Goal: Task Accomplishment & Management: Use online tool/utility

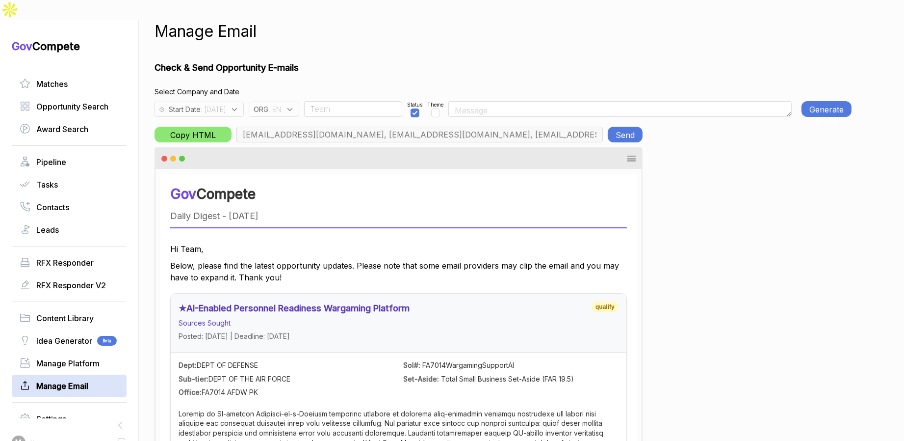
scroll to position [0, 24]
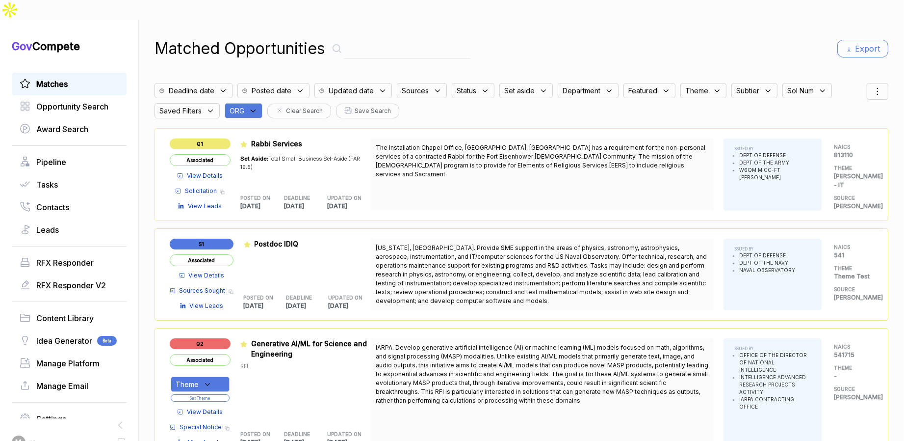
drag, startPoint x: 245, startPoint y: 90, endPoint x: 251, endPoint y: 97, distance: 9.4
click at [244, 105] on span "ORG" at bounding box center [237, 110] width 15 height 10
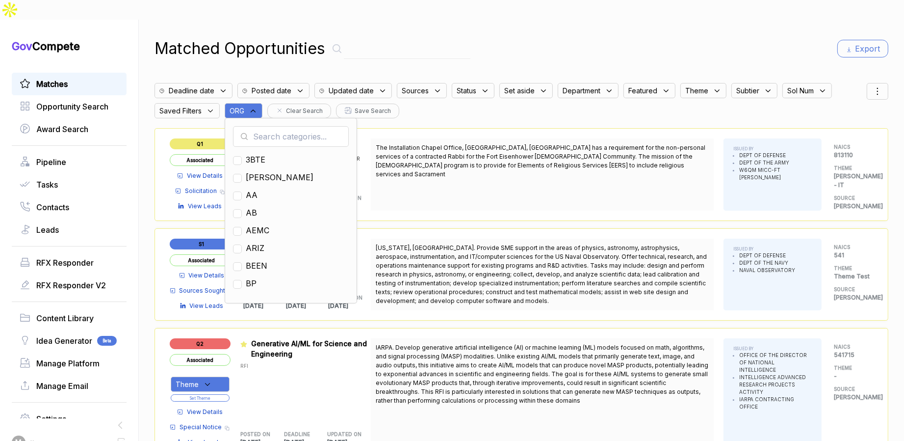
click at [260, 126] on input "text" at bounding box center [291, 136] width 116 height 21
type input "mh"
click at [260, 154] on span "MH" at bounding box center [253, 160] width 14 height 12
checkbox input "true"
drag, startPoint x: 634, startPoint y: 27, endPoint x: 750, endPoint y: 31, distance: 115.8
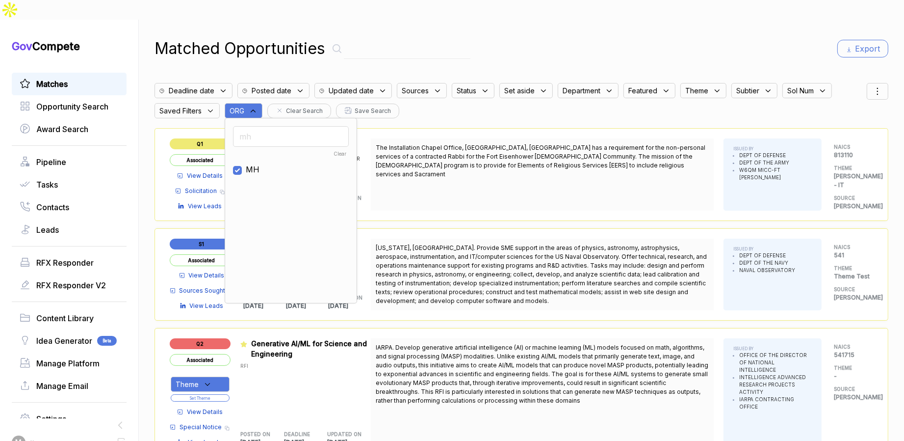
click at [645, 37] on div "Matched Opportunities Export" at bounding box center [522, 49] width 734 height 24
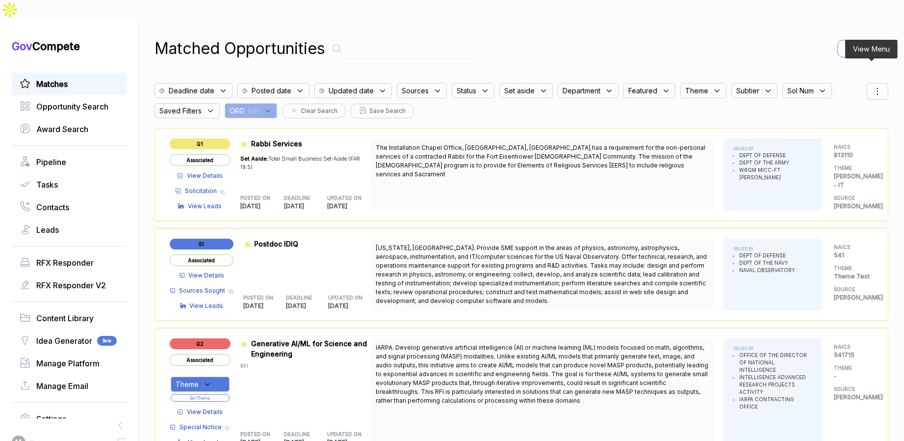
click at [881, 83] on div at bounding box center [878, 91] width 22 height 17
click at [831, 140] on div at bounding box center [831, 143] width 15 height 6
checkbox input "true"
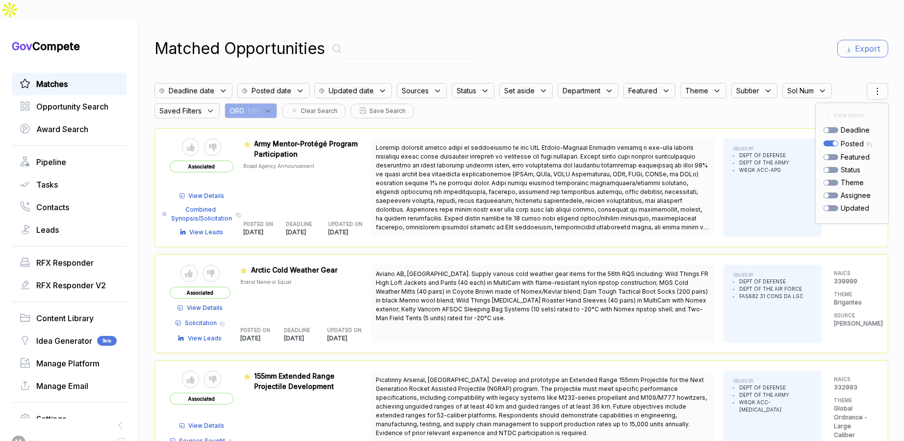
click at [785, 37] on div "Matched Opportunities Export" at bounding box center [522, 49] width 734 height 24
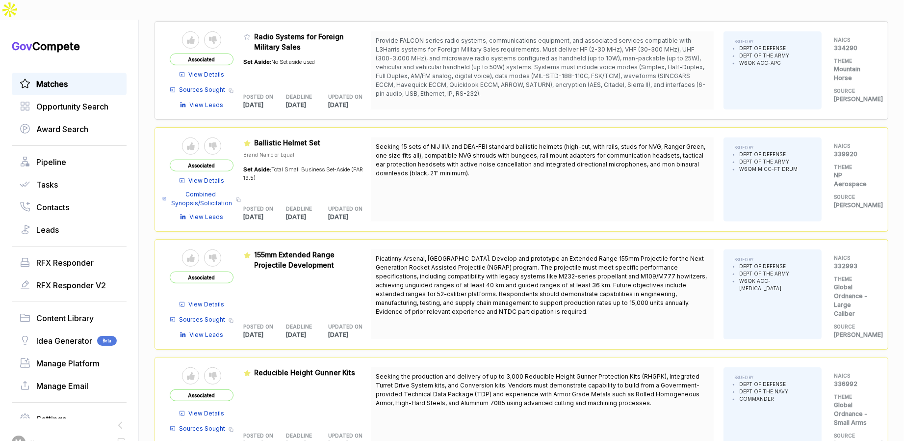
scroll to position [809, 0]
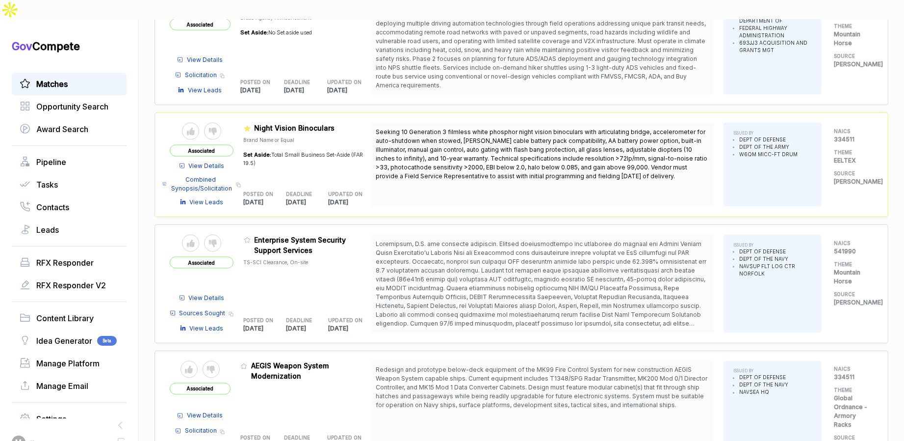
scroll to position [1949, 0]
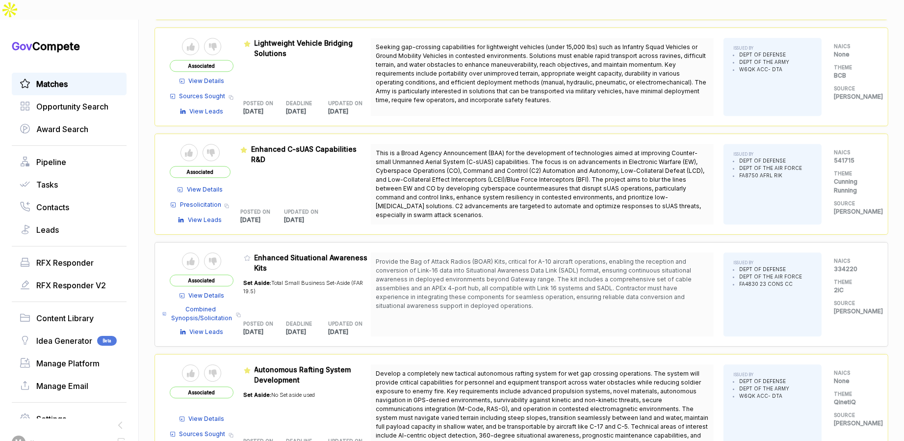
scroll to position [3068, 0]
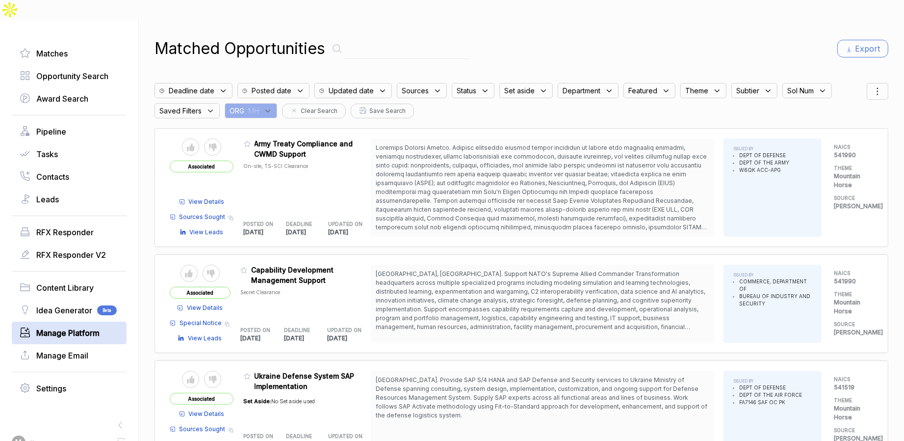
scroll to position [31, 0]
click at [68, 170] on span "Contacts" at bounding box center [52, 176] width 33 height 12
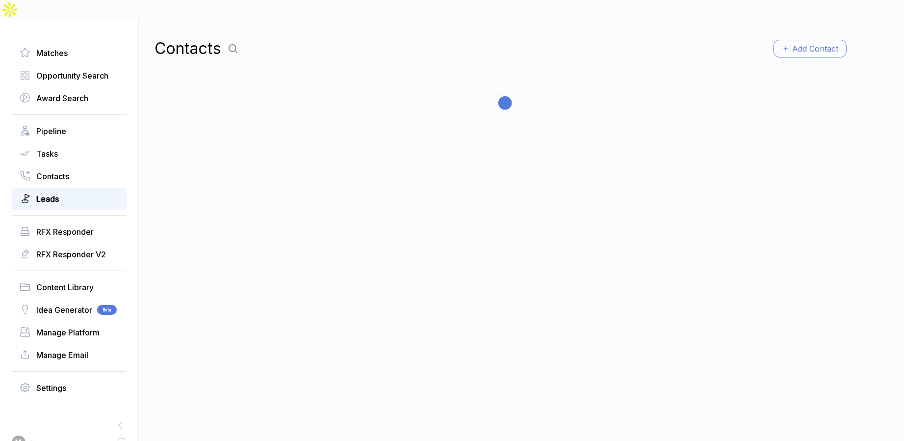
click at [63, 193] on link "Leads" at bounding box center [69, 199] width 99 height 12
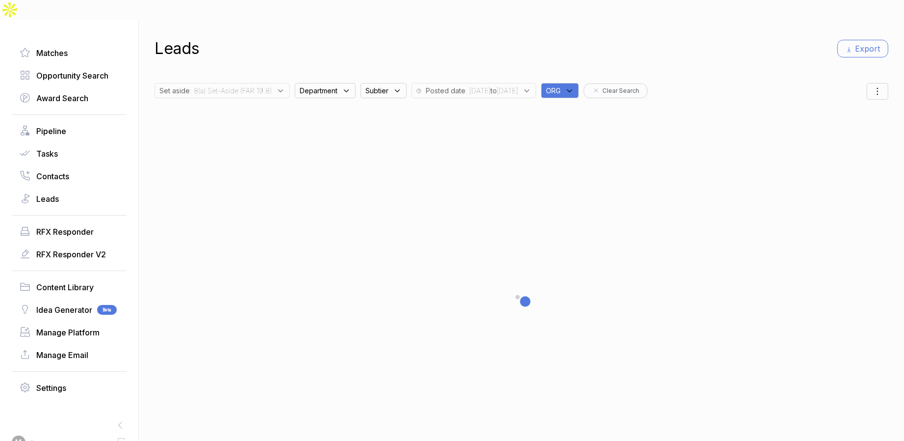
click at [259, 85] on span ": 8(a) Set-Aside (FAR 19.8)" at bounding box center [231, 90] width 82 height 10
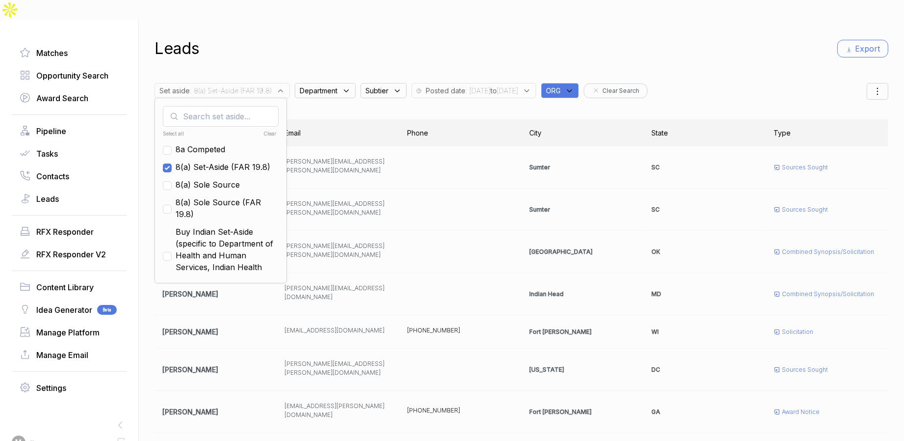
click at [215, 143] on span "8a Competed" at bounding box center [201, 149] width 50 height 12
checkbox input "true"
drag, startPoint x: 209, startPoint y: 164, endPoint x: 207, endPoint y: 191, distance: 27.1
click at [209, 179] on span "8(a) Sole Source" at bounding box center [208, 185] width 64 height 12
checkbox input "true"
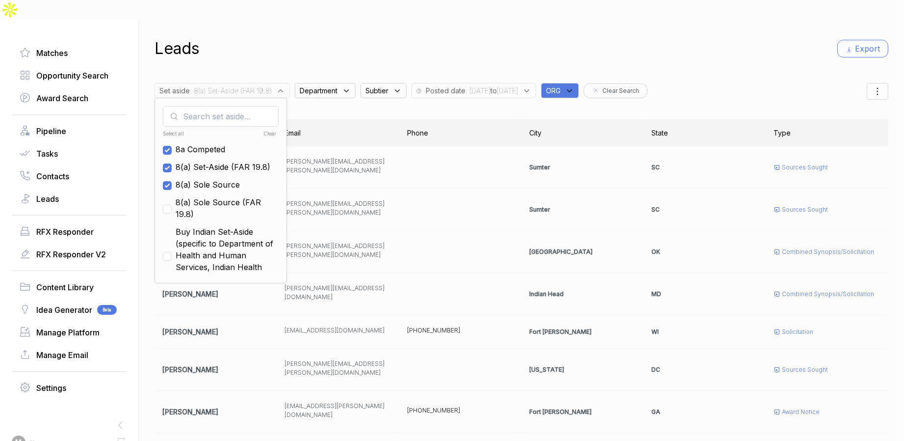
click at [207, 196] on span "8(a) Sole Source (FAR 19.8)" at bounding box center [227, 208] width 103 height 24
checkbox input "true"
drag, startPoint x: 173, startPoint y: 126, endPoint x: 171, endPoint y: 139, distance: 14.0
click at [172, 146] on input "checkbox" at bounding box center [167, 150] width 9 height 9
checkbox input "false"
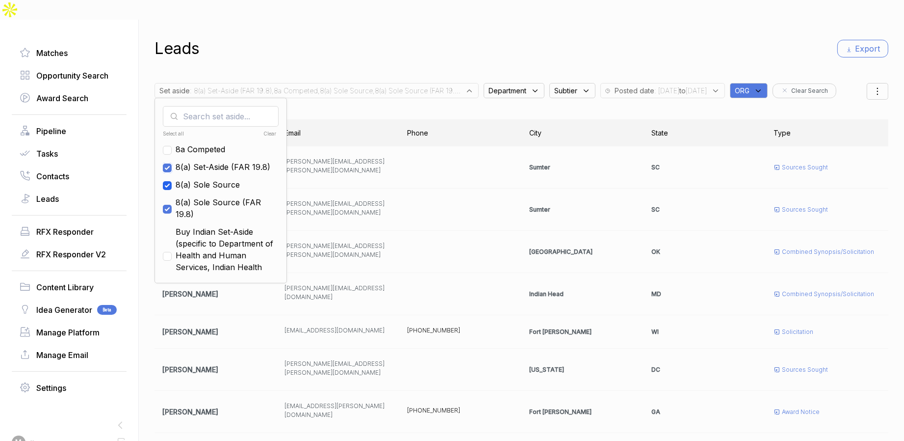
drag, startPoint x: 171, startPoint y: 144, endPoint x: 174, endPoint y: 162, distance: 18.4
click at [171, 163] on input "checkbox" at bounding box center [167, 167] width 9 height 9
checkbox input "false"
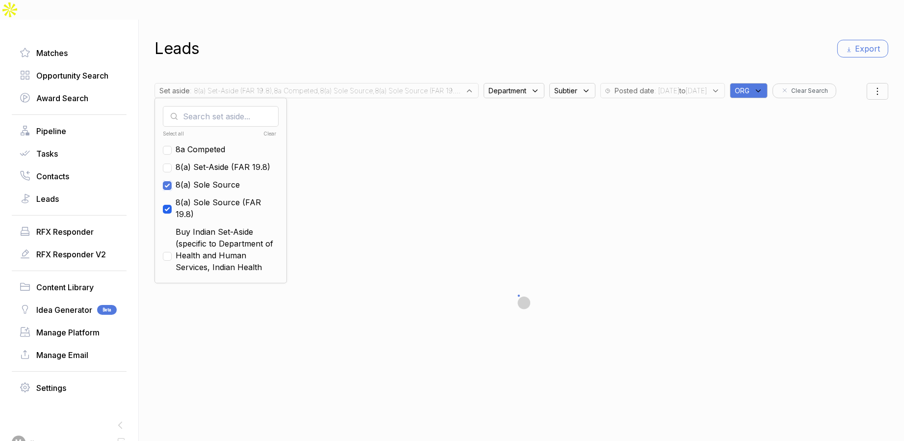
drag, startPoint x: 174, startPoint y: 164, endPoint x: 172, endPoint y: 186, distance: 22.1
click at [172, 181] on input "checkbox" at bounding box center [167, 185] width 9 height 9
checkbox input "false"
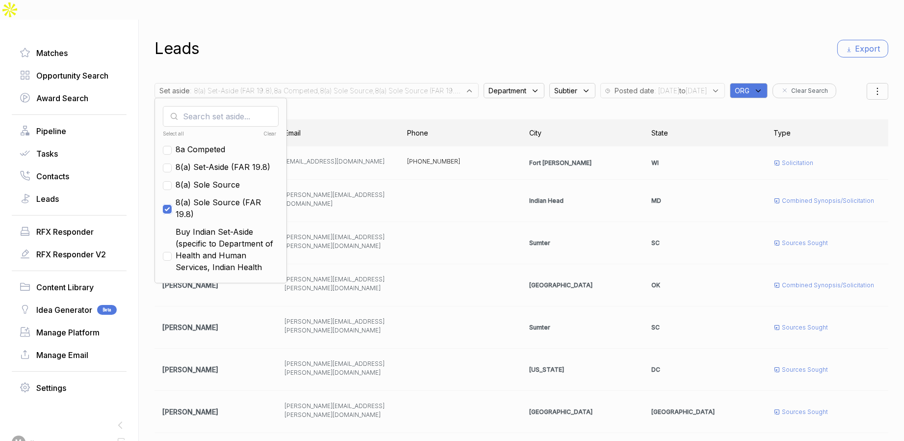
drag, startPoint x: 172, startPoint y: 188, endPoint x: 269, endPoint y: 126, distance: 115.7
click at [172, 205] on input "checkbox" at bounding box center [167, 209] width 9 height 9
checkbox input "false"
click at [364, 78] on div "Set aside : 8(a) Set-Aside (FAR 19.8),8a Competed,8(a) Sole Source,8(a) Sole So…" at bounding box center [319, 88] width 329 height 20
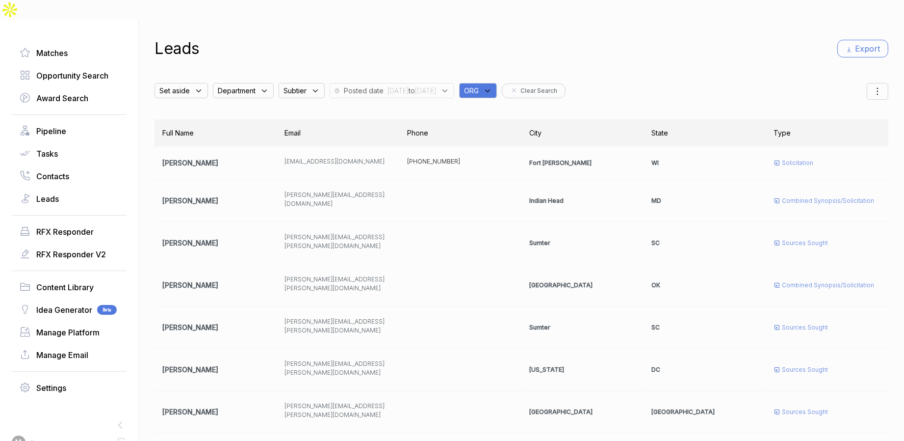
click at [415, 86] on b "to" at bounding box center [412, 90] width 6 height 8
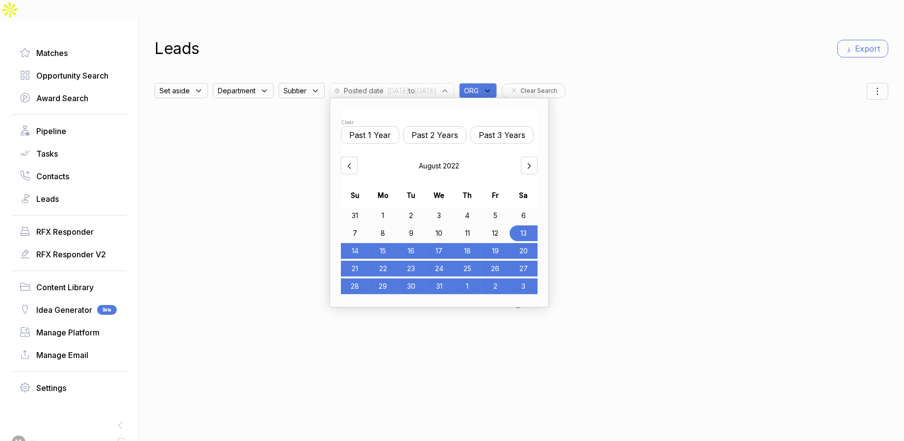
drag, startPoint x: 438, startPoint y: 49, endPoint x: 347, endPoint y: 65, distance: 92.6
click at [438, 50] on div "Leads Export Set aside Department Subtier Posted date : 2022/08/13 to 2025/08/1…" at bounding box center [522, 240] width 734 height 441
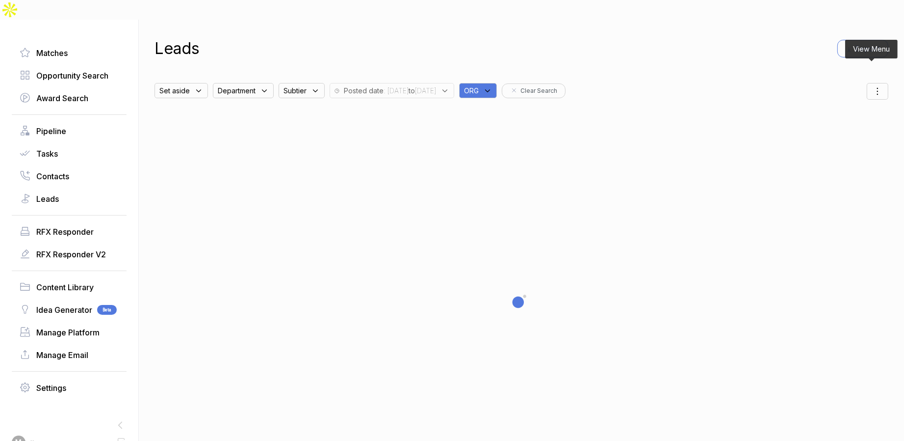
drag, startPoint x: 860, startPoint y: 77, endPoint x: 867, endPoint y: 76, distance: 6.5
click at [867, 78] on div "Set aside Department Subtier Posted date : 2022/08/13 to 2025/08/13 ORG Clear S…" at bounding box center [522, 89] width 734 height 22
click at [872, 85] on icon at bounding box center [878, 91] width 12 height 12
click at [840, 113] on span "Filters" at bounding box center [842, 118] width 19 height 10
click at [826, 210] on div at bounding box center [831, 213] width 15 height 6
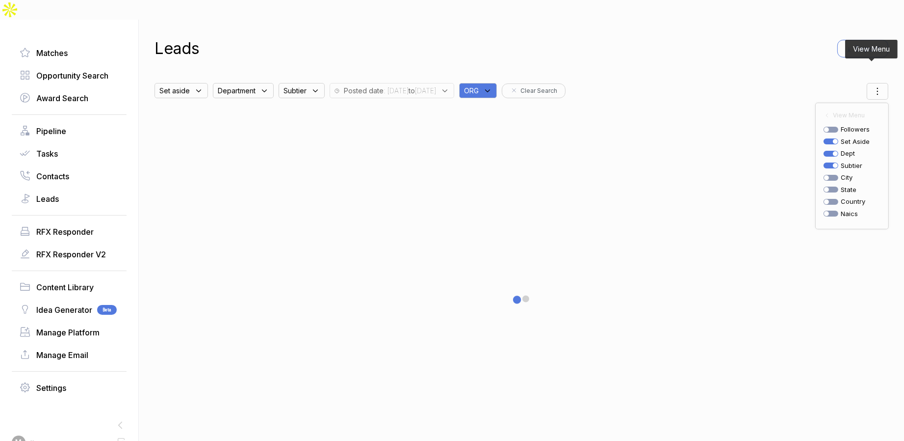
checkbox input "true"
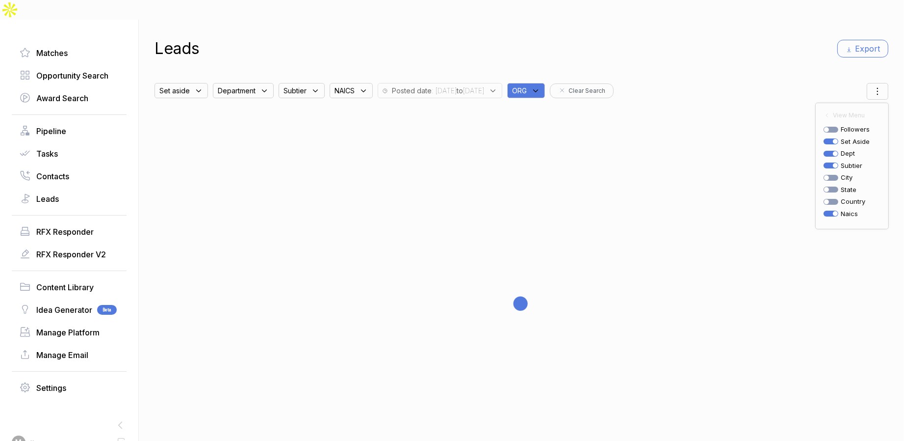
click at [362, 83] on div "NAICS" at bounding box center [351, 90] width 43 height 15
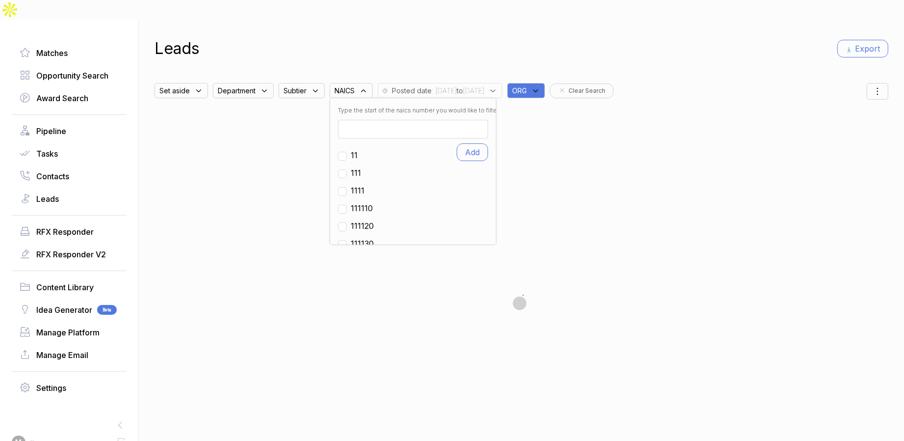
click at [385, 120] on input at bounding box center [413, 129] width 150 height 19
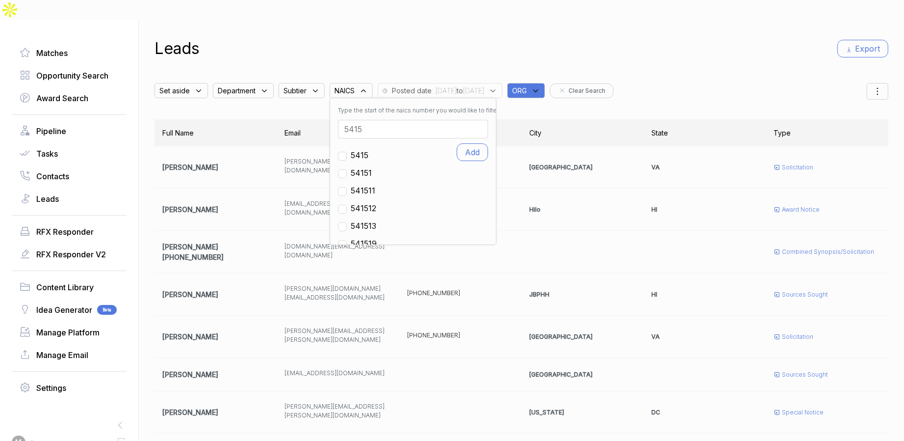
type input "5415"
drag, startPoint x: 346, startPoint y: 137, endPoint x: 345, endPoint y: 152, distance: 14.7
click at [346, 152] on input "checkbox" at bounding box center [342, 156] width 9 height 9
click at [345, 176] on span at bounding box center [342, 182] width 9 height 12
click at [347, 195] on input "checkbox" at bounding box center [342, 199] width 9 height 9
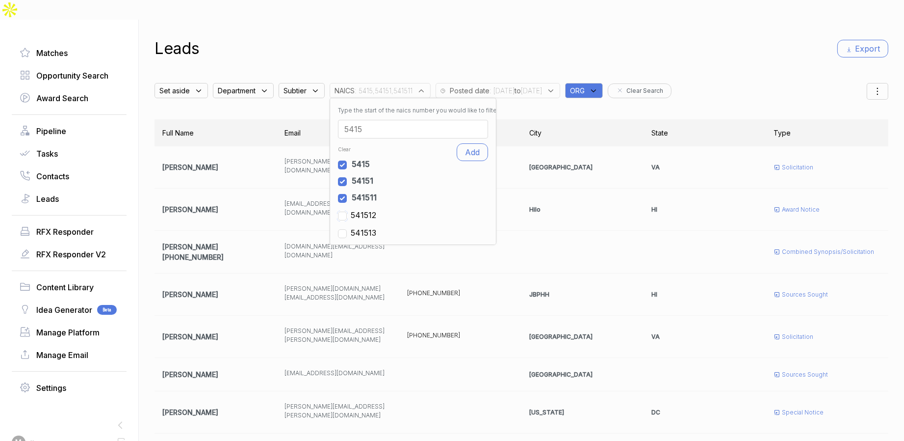
click at [347, 211] on input "checkbox" at bounding box center [342, 215] width 9 height 9
drag, startPoint x: 347, startPoint y: 214, endPoint x: 352, endPoint y: 201, distance: 14.3
click at [347, 228] on input "checkbox" at bounding box center [342, 232] width 9 height 9
checkbox input "false"
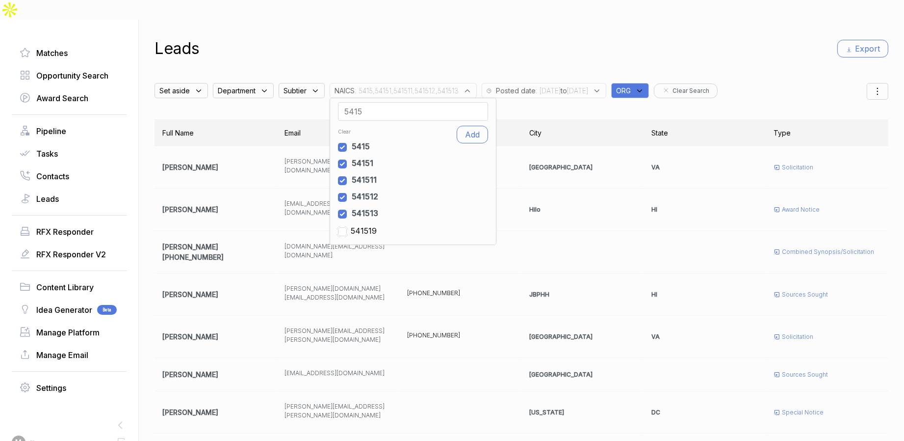
scroll to position [1, 0]
click at [347, 226] on input "checkbox" at bounding box center [342, 230] width 9 height 9
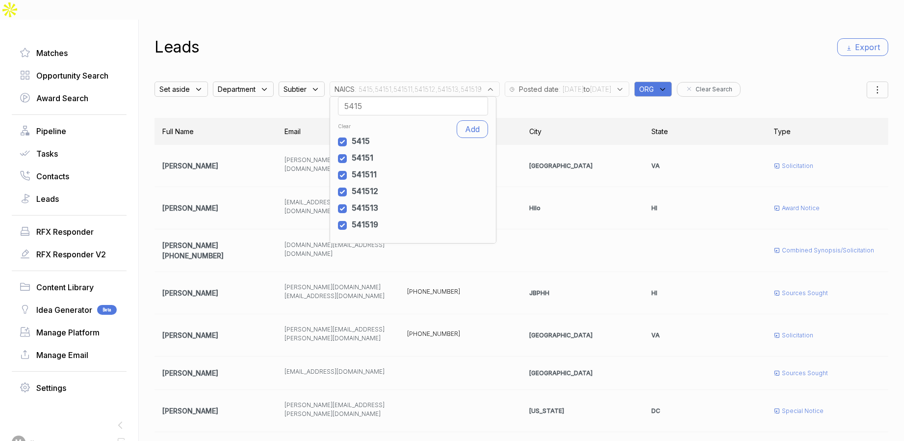
click at [530, 35] on div "Leads Export" at bounding box center [522, 47] width 734 height 24
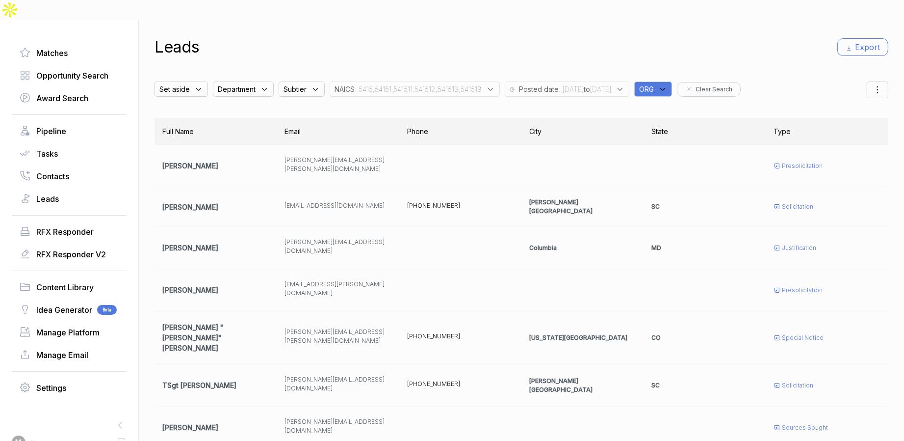
click at [463, 84] on span ": 5415,54151,541511,541512,541513,541519" at bounding box center [418, 89] width 127 height 10
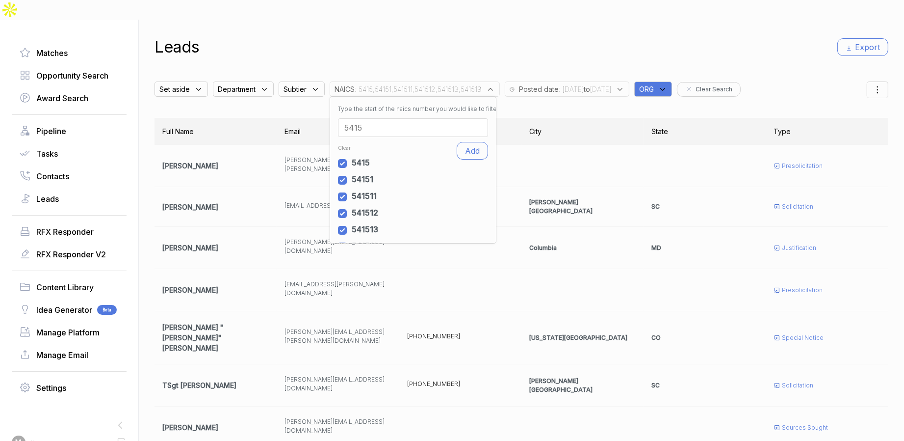
click at [400, 118] on input "5415" at bounding box center [413, 127] width 150 height 19
type input "541611"
click at [344, 226] on input "checkbox" at bounding box center [342, 230] width 9 height 9
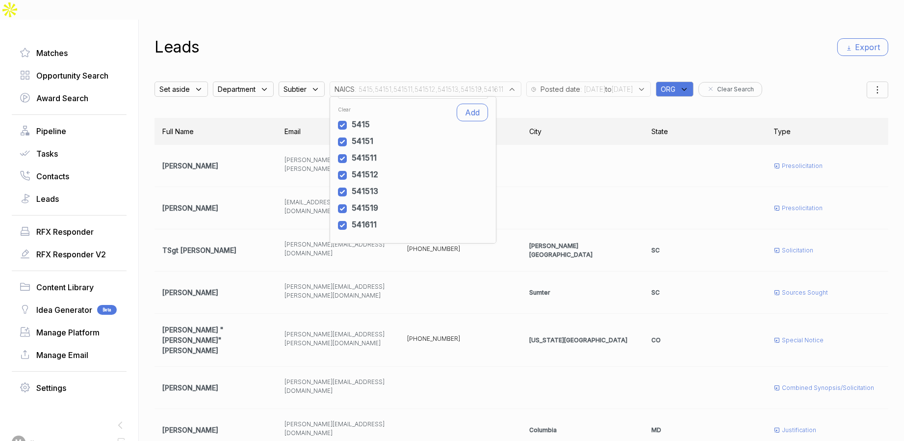
click at [462, 41] on div "Leads Export Set aside Department Subtier NAICS : 5415,54151,541511,541512,5415…" at bounding box center [522, 238] width 734 height 441
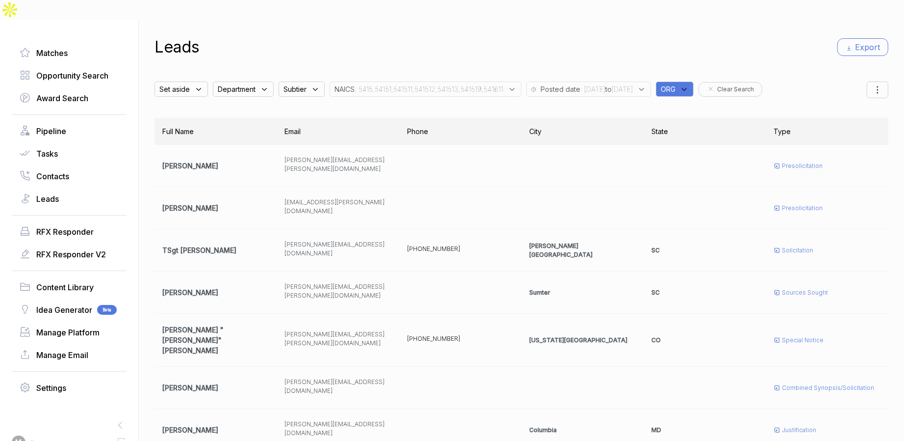
click at [433, 84] on span ": 5415,54151,541511,541512,541513,541519,541611" at bounding box center [429, 89] width 149 height 10
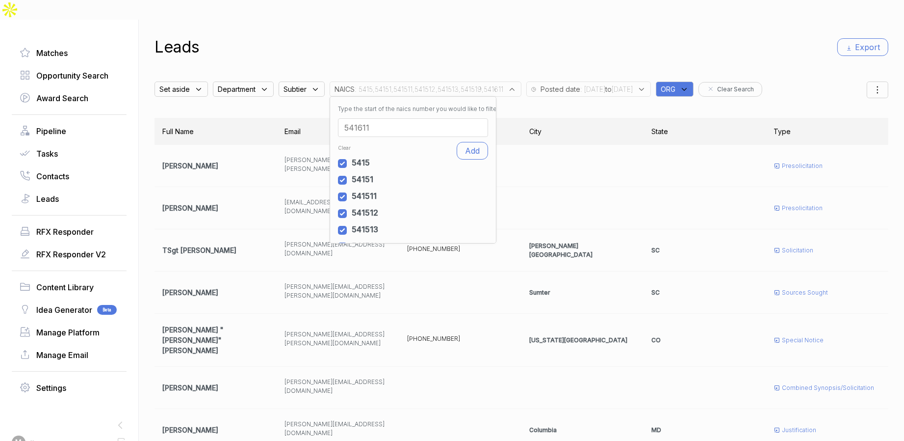
drag, startPoint x: 404, startPoint y: 111, endPoint x: 402, endPoint y: 120, distance: 9.0
click at [404, 118] on input "541611" at bounding box center [413, 127] width 150 height 19
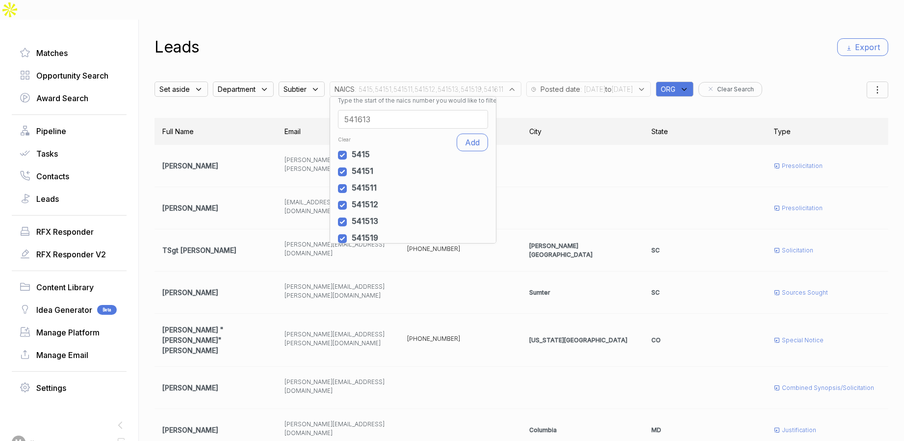
scroll to position [56, 0]
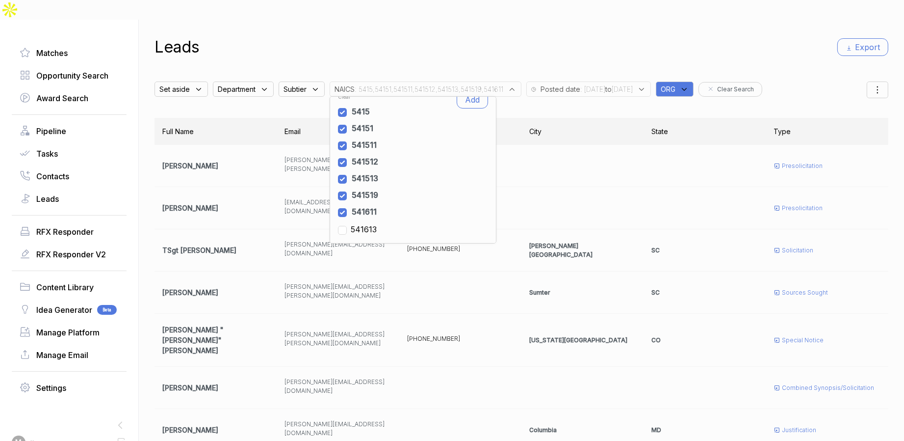
type input "541613"
click at [347, 226] on input "checkbox" at bounding box center [342, 230] width 9 height 9
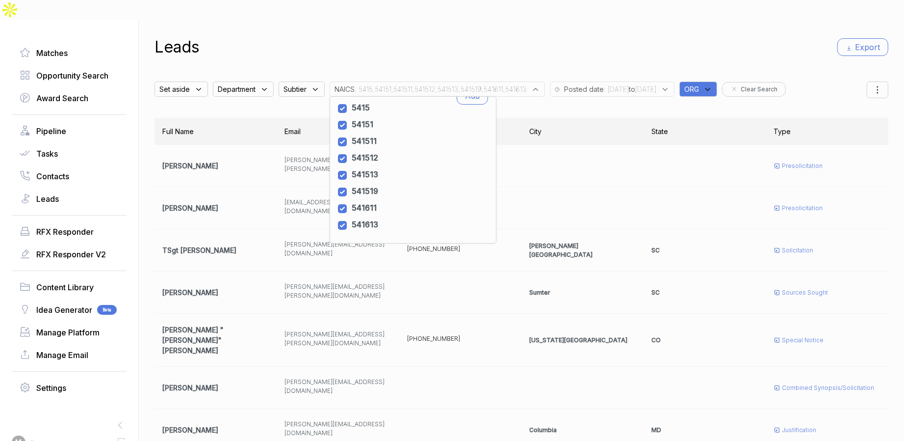
click at [449, 35] on div "Leads Export" at bounding box center [522, 47] width 734 height 24
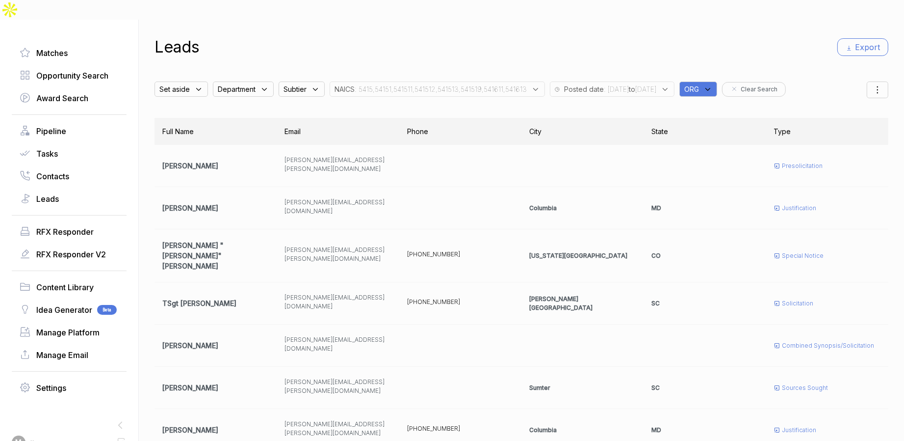
click at [492, 84] on span ": 5415,54151,541511,541512,541513,541519,541611,541613" at bounding box center [441, 89] width 172 height 10
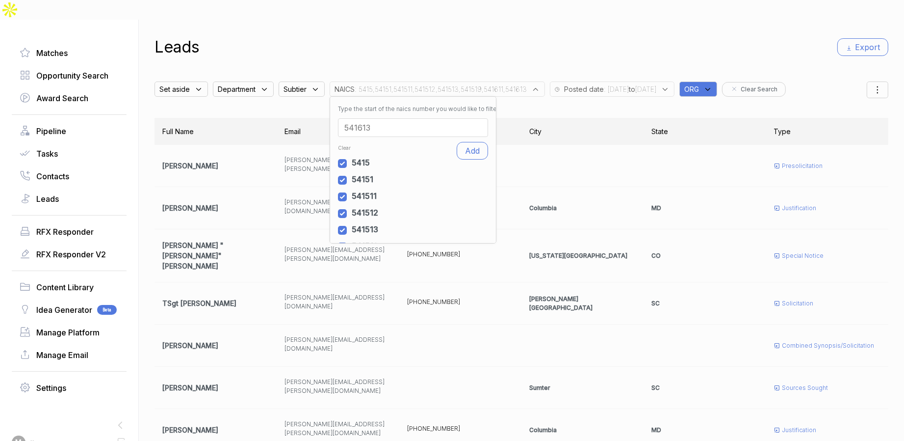
click at [430, 118] on input "541613" at bounding box center [413, 127] width 150 height 19
paste input "927110"
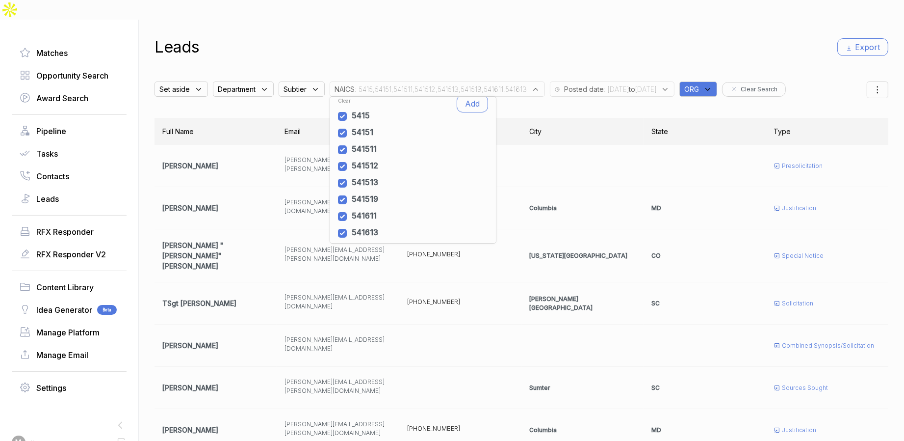
scroll to position [73, 0]
type input "927110"
click at [366, 223] on span "927110" at bounding box center [364, 229] width 26 height 12
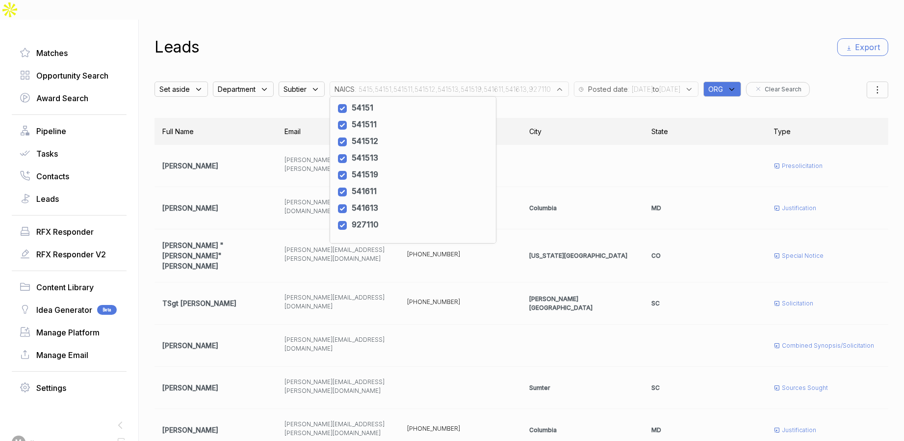
click at [494, 41] on div "Leads Export Set aside Department Subtier NAICS : 5415,54151,541511,541512,5415…" at bounding box center [522, 238] width 734 height 441
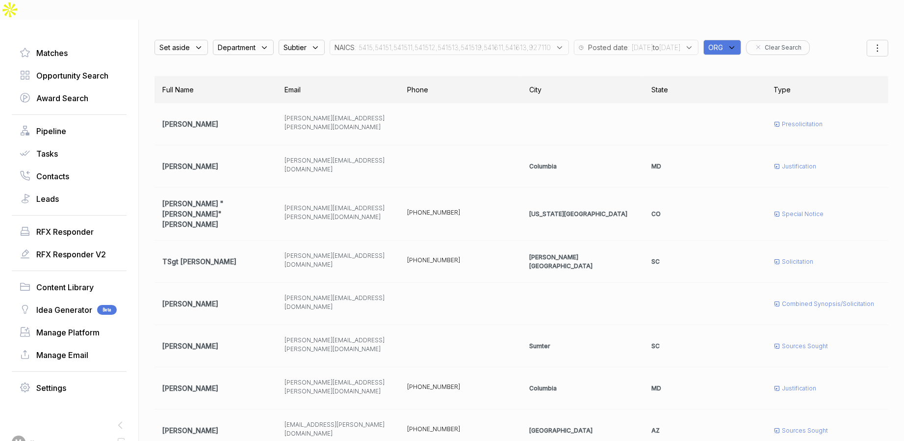
scroll to position [92, 0]
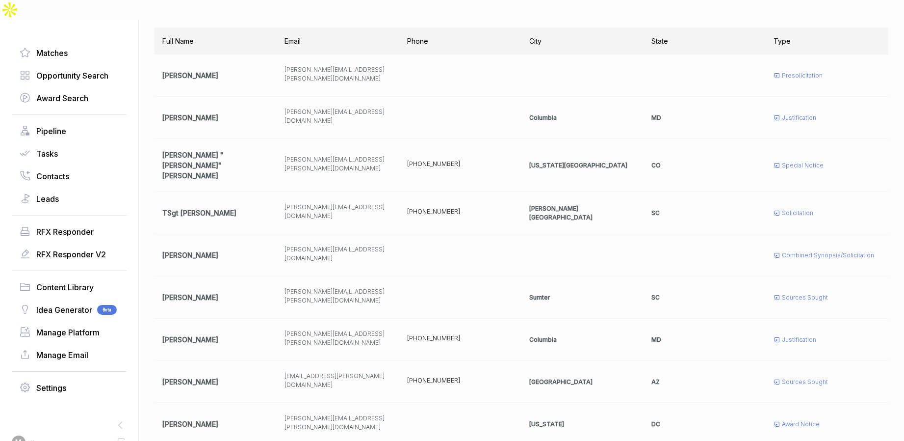
click at [847, 401] on div "Full Name Email Phone City State Type Christina M. Grimstead Christina.M.Grimst…" at bounding box center [522, 293] width 734 height 533
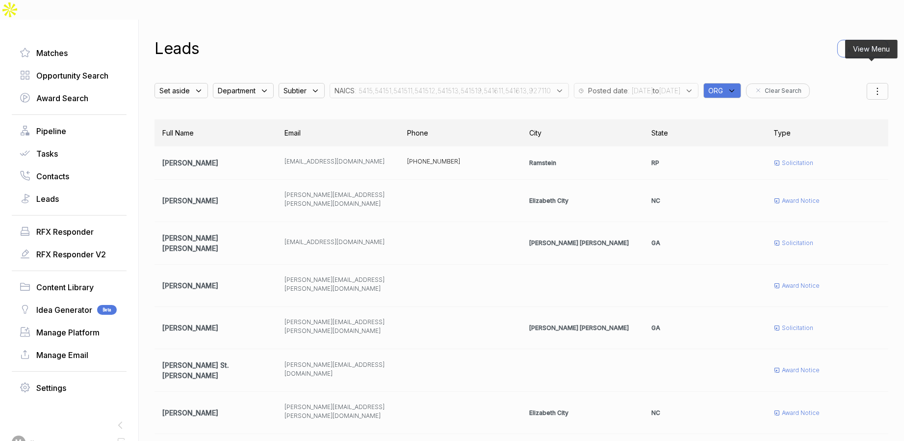
click at [879, 83] on div at bounding box center [878, 91] width 22 height 17
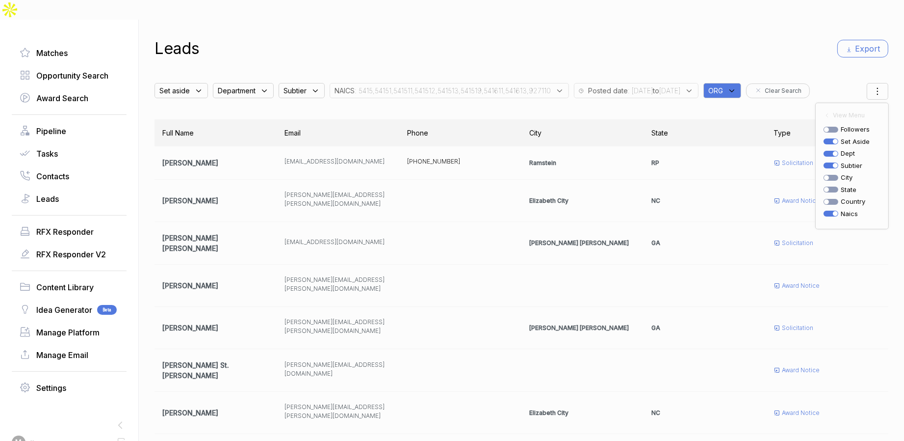
click at [830, 47] on div "Leads Export Set aside Department Subtier NAICS : 5415,54151,541511,541512,5415…" at bounding box center [522, 240] width 734 height 441
click at [850, 40] on button "Export" at bounding box center [862, 49] width 51 height 18
click at [190, 85] on span "Department" at bounding box center [174, 90] width 30 height 10
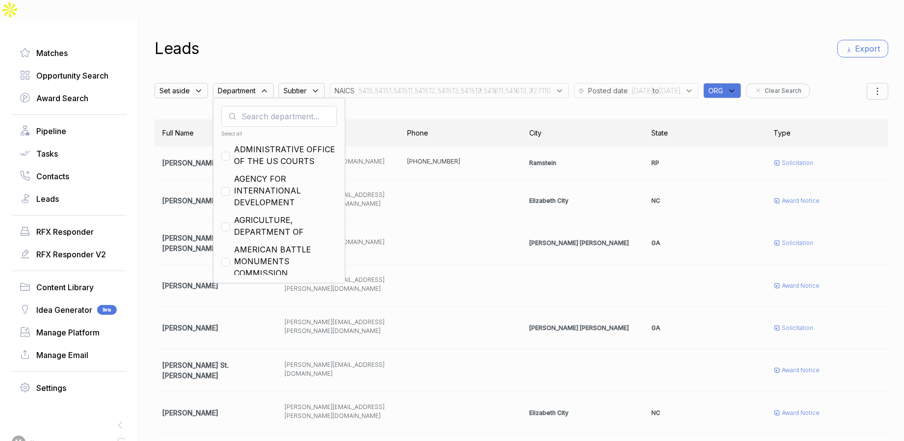
drag, startPoint x: 263, startPoint y: 96, endPoint x: 264, endPoint y: 89, distance: 6.4
click at [262, 106] on input "text" at bounding box center [279, 116] width 116 height 21
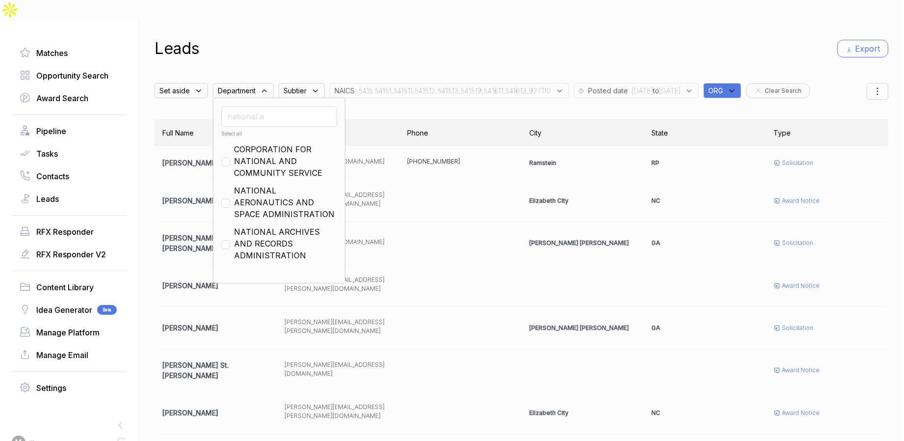
type input "national a"
drag, startPoint x: 232, startPoint y: 185, endPoint x: 240, endPoint y: 174, distance: 13.6
click at [230, 199] on input "checkbox" at bounding box center [225, 203] width 9 height 9
checkbox input "true"
click at [411, 37] on div "Leads Export" at bounding box center [522, 49] width 734 height 24
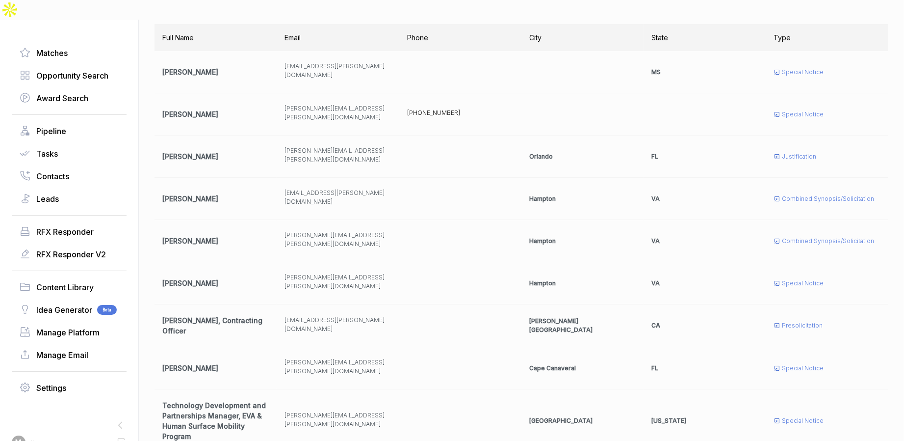
scroll to position [149, 0]
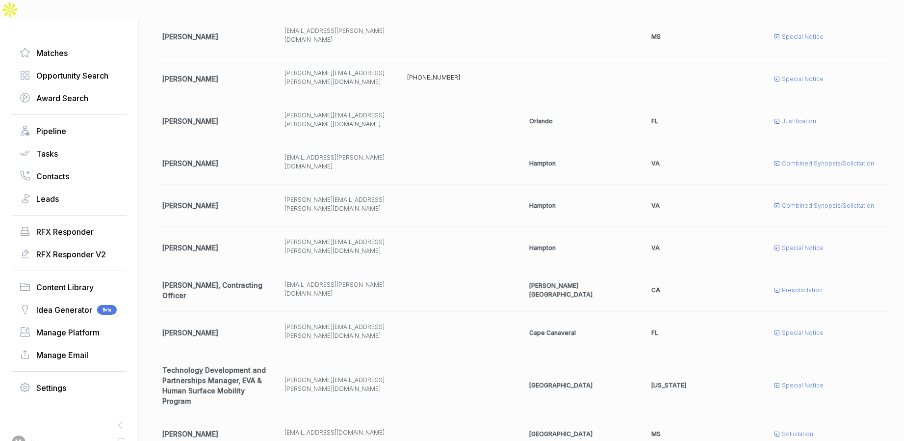
drag, startPoint x: 851, startPoint y: 395, endPoint x: 867, endPoint y: 384, distance: 19.6
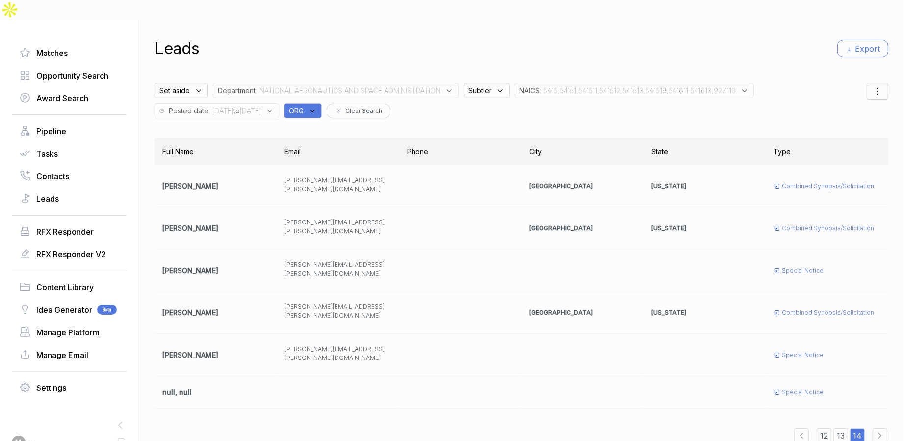
click at [863, 40] on button "Export" at bounding box center [862, 49] width 51 height 18
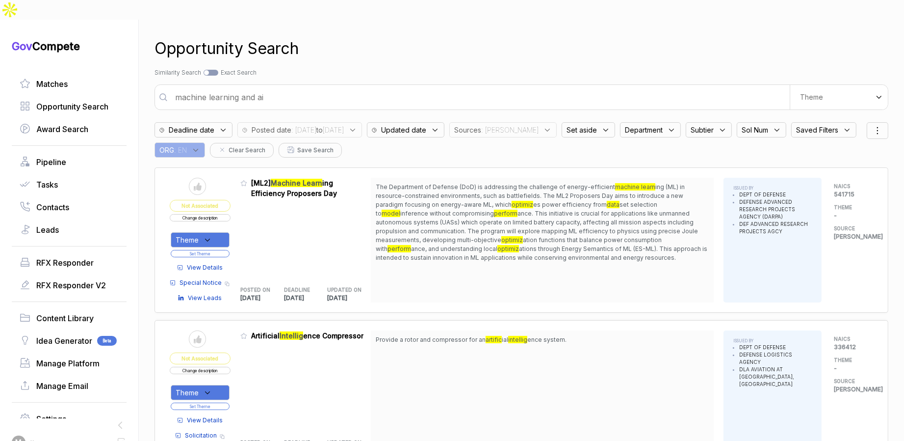
scroll to position [2756, 0]
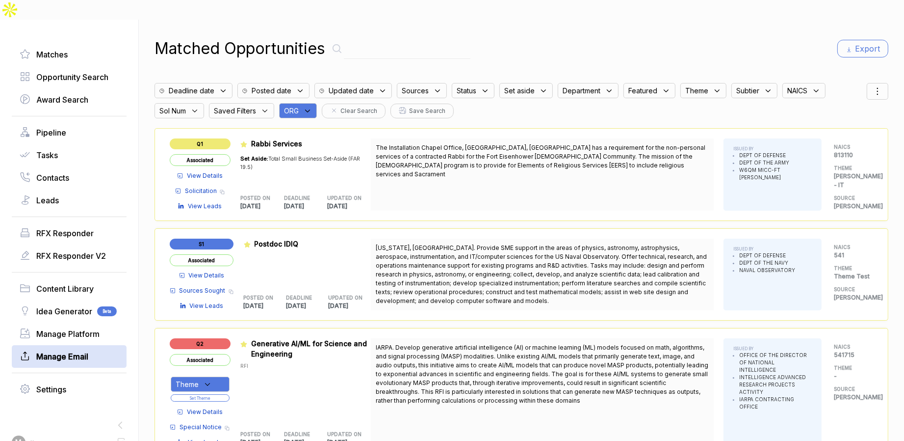
scroll to position [31, 0]
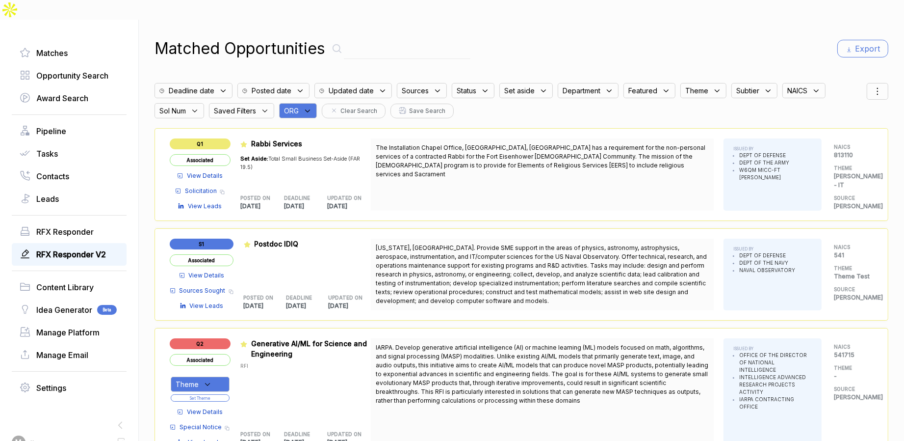
click at [80, 248] on span "RFX Responder V2" at bounding box center [71, 254] width 70 height 12
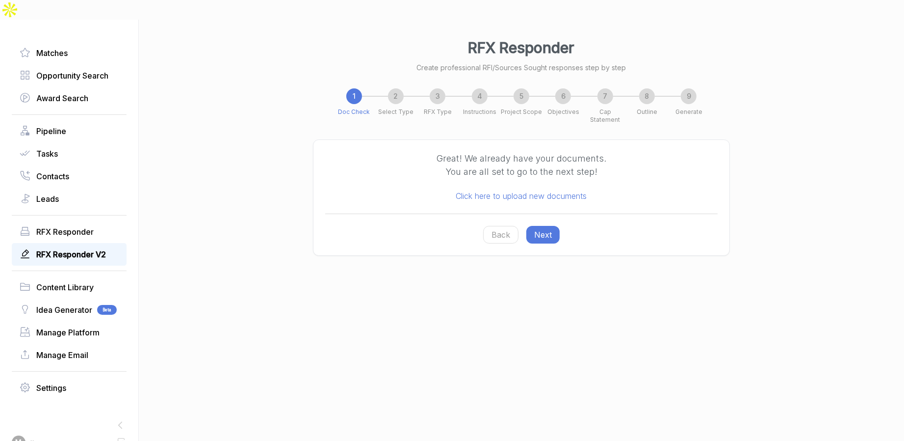
click at [555, 226] on button "Next" at bounding box center [542, 235] width 33 height 18
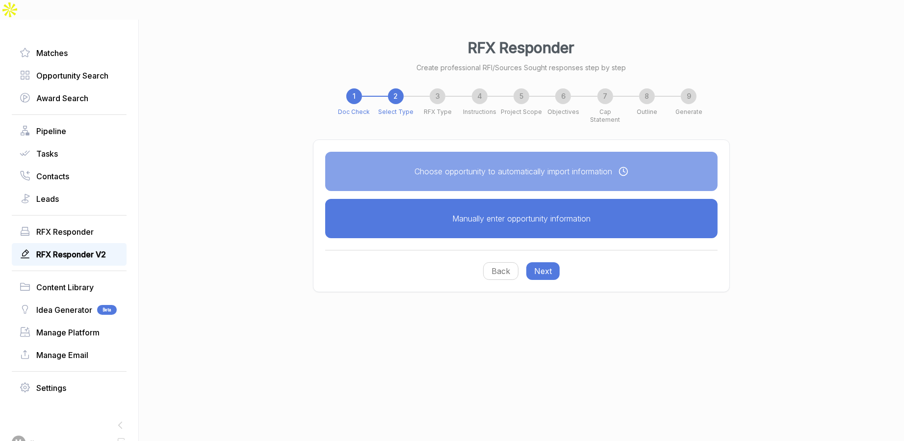
click at [550, 199] on button "Manually enter opportunity information" at bounding box center [521, 218] width 392 height 39
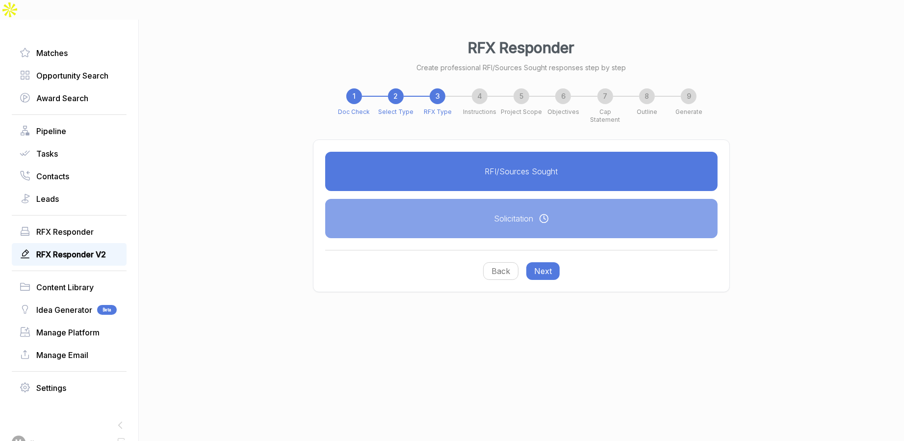
click at [542, 153] on button "RFI/Sources Sought" at bounding box center [521, 171] width 392 height 39
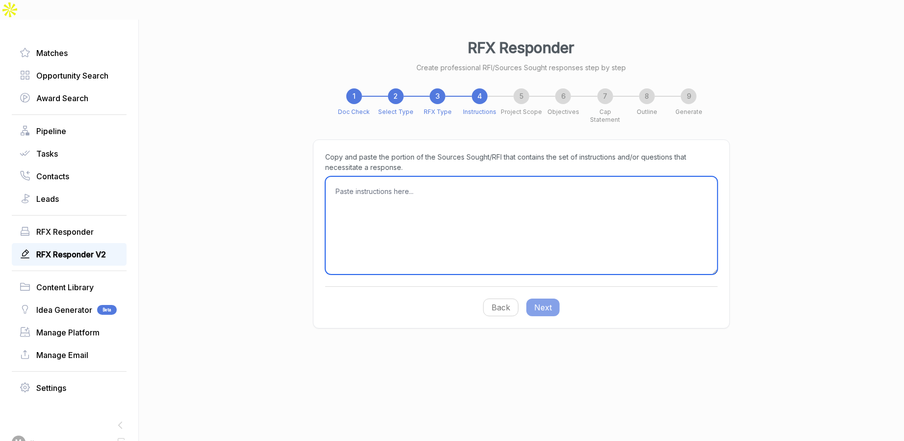
click at [488, 176] on textarea at bounding box center [521, 225] width 392 height 98
click at [489, 182] on textarea at bounding box center [521, 225] width 392 height 98
paste textarea "GSA IT Website Consolidation RFI Questions Jul 30, 2025 RFI Questions: Cloud-Ba…"
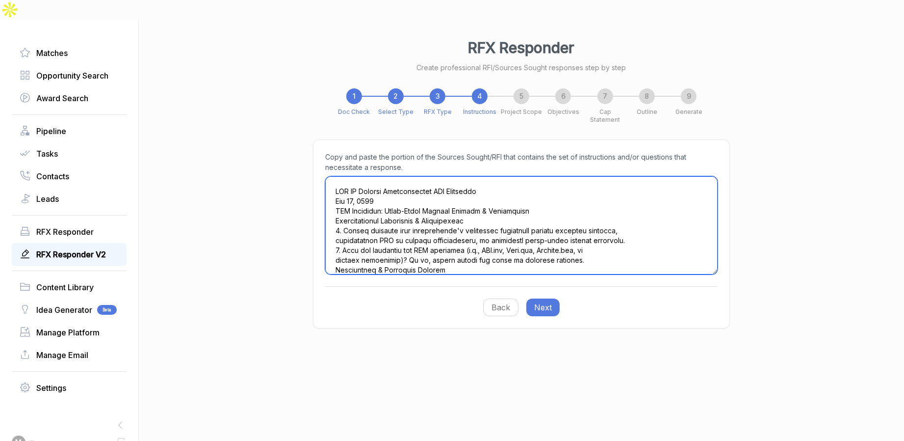
type textarea "GSA IT Website Consolidation RFI Questions Jul 30, 2025 RFI Questions: Cloud-Ba…"
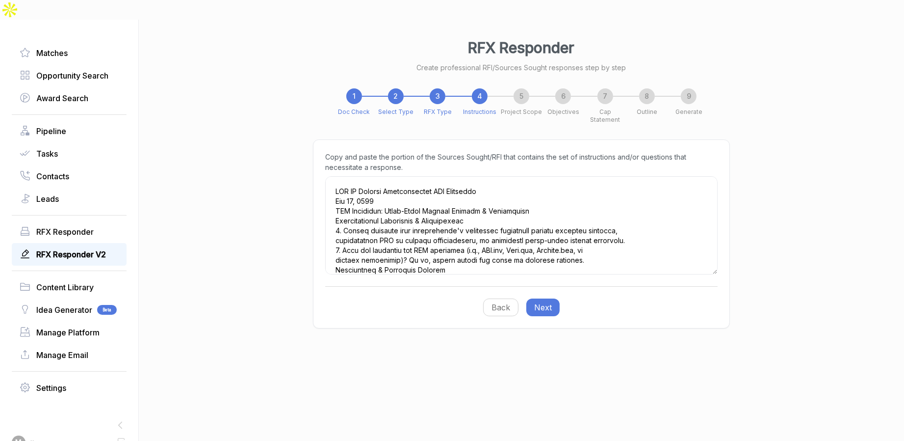
click at [549, 298] on button "Next" at bounding box center [542, 307] width 33 height 18
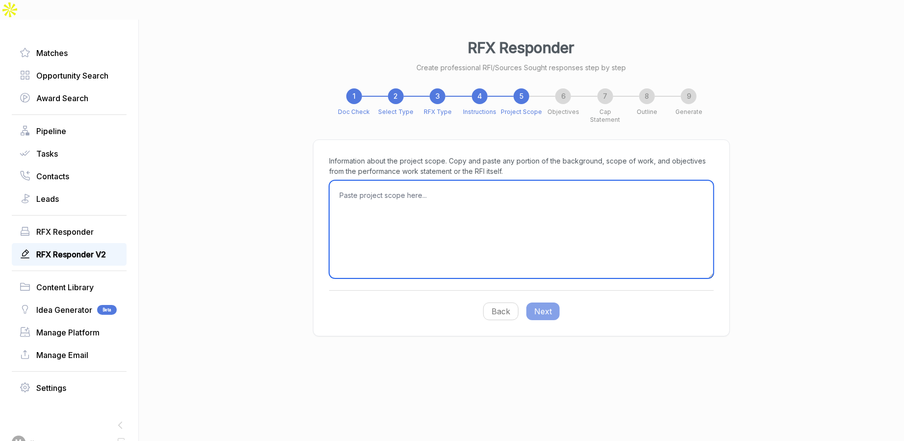
click at [572, 181] on textarea at bounding box center [521, 229] width 385 height 98
paste textarea "GENERAL SERVICES ADMINISTRATION (GSA) OFFICE OF ADMINISTRATIVE SERVICES (OAS) O…"
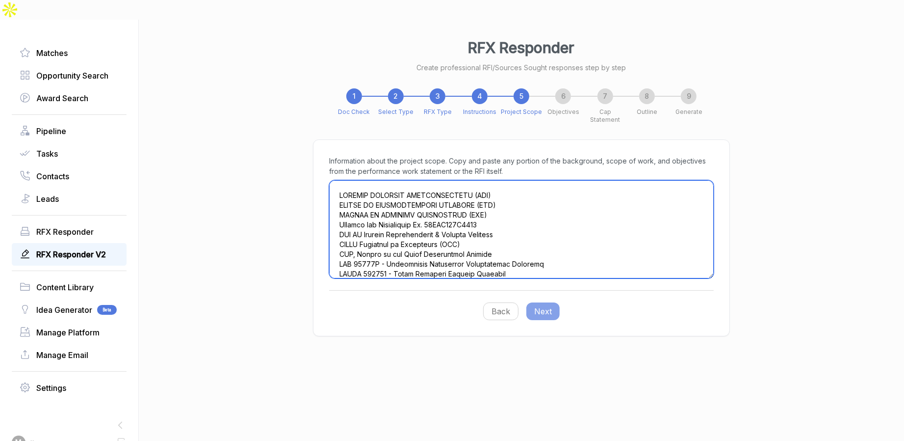
scroll to position [9331, 0]
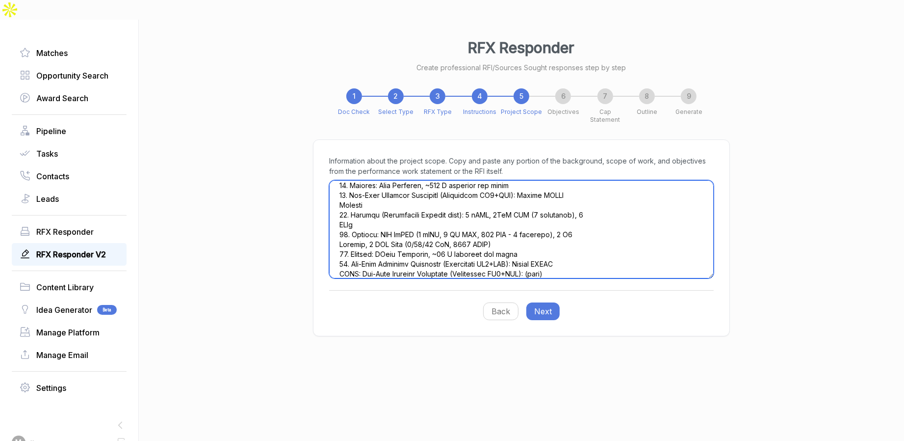
type textarea "GENERAL SERVICES ADMINISTRATION (GSA) OFFICE OF ADMINISTRATIVE SERVICES (OAS) O…"
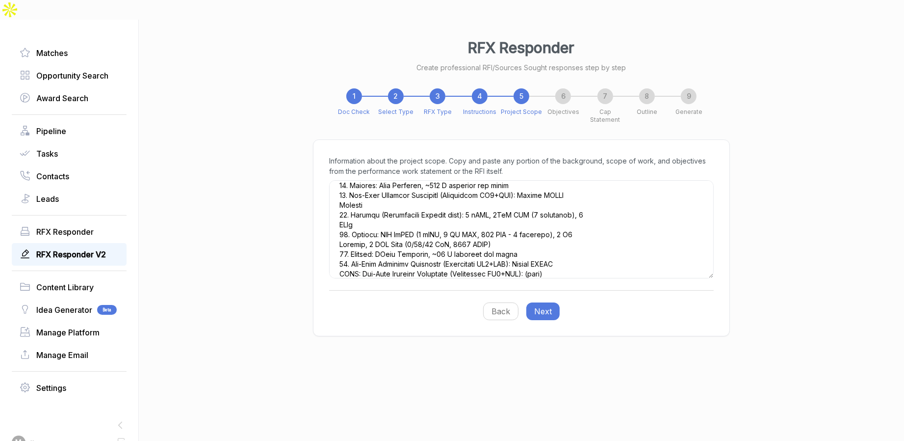
click at [549, 302] on button "Next" at bounding box center [542, 311] width 33 height 18
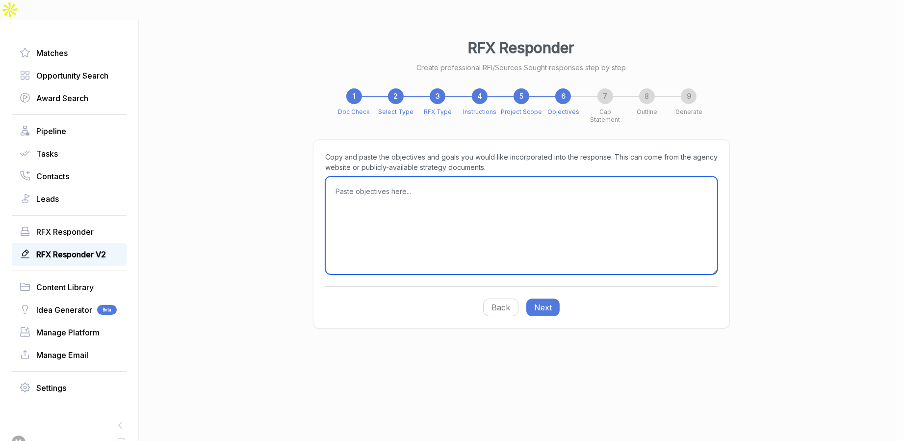
click at [478, 215] on textarea at bounding box center [521, 225] width 392 height 98
paste textarea "My Vision for GSA Mar 25, 2025 | Acting Administrator Stephen Ehikian Post file…"
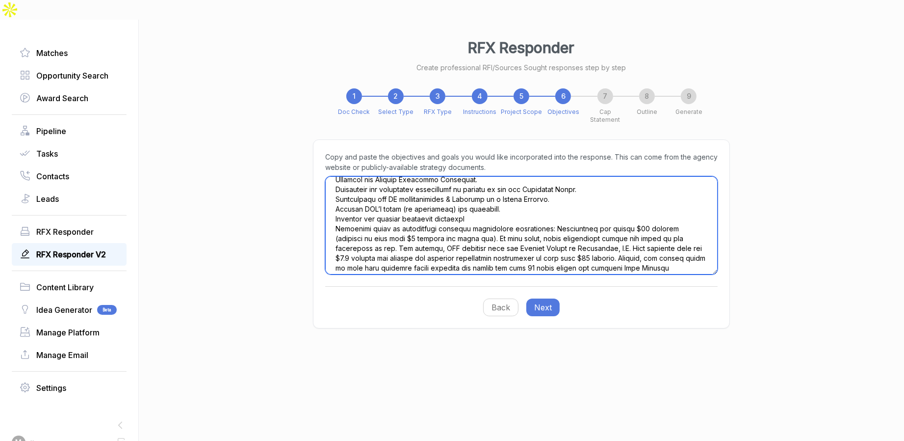
scroll to position [0, 0]
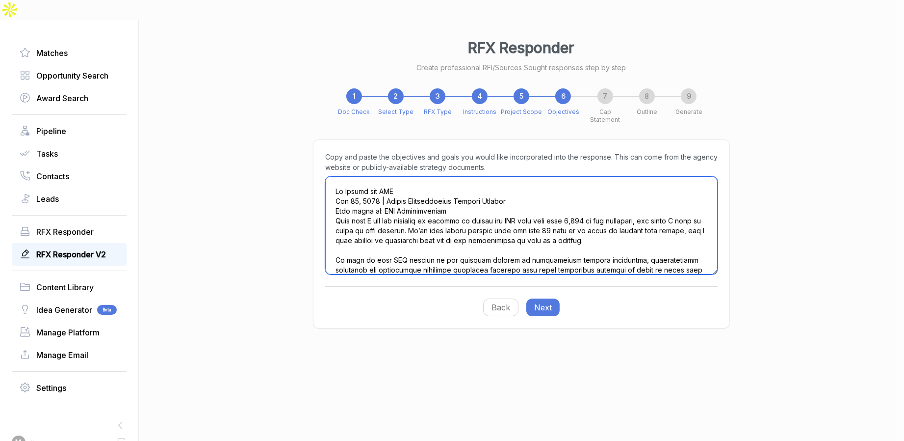
type textarea "My Vision for GSA Mar 25, 2025 | Acting Administrator Stephen Ehikian Post file…"
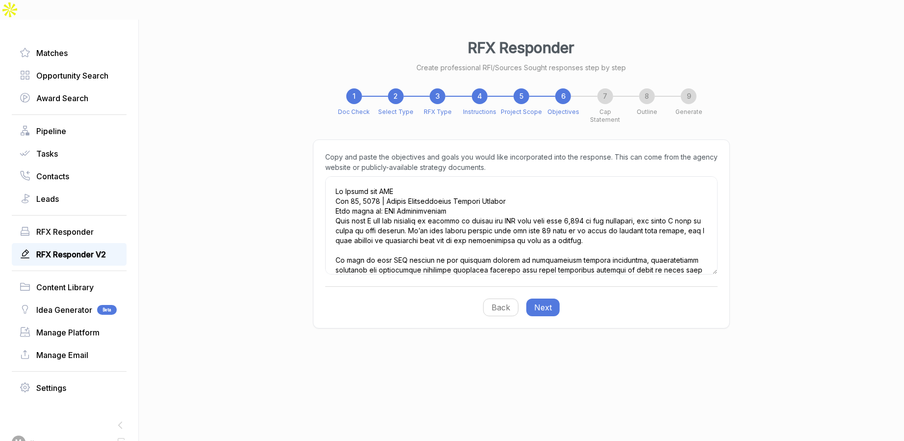
click at [552, 298] on button "Next" at bounding box center [542, 307] width 33 height 18
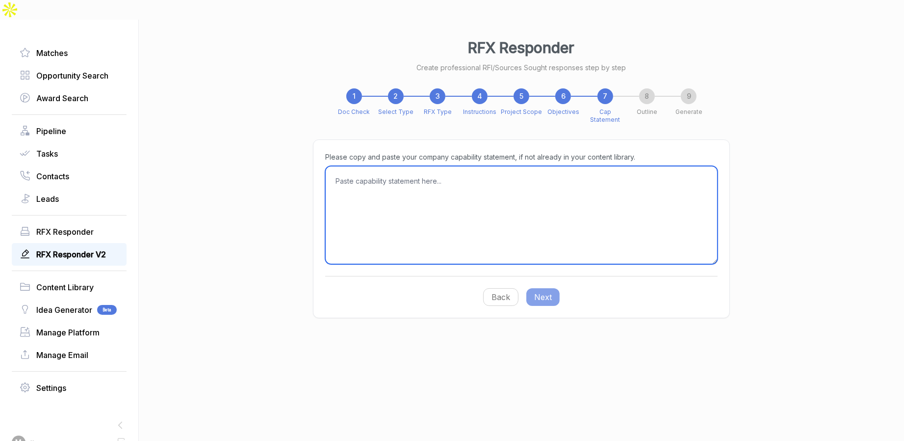
click at [544, 169] on textarea at bounding box center [521, 215] width 392 height 98
paste textarea "SELECT CLIENTS U.S. Department of Energy U.S. Department of Defense U.S. Depart…"
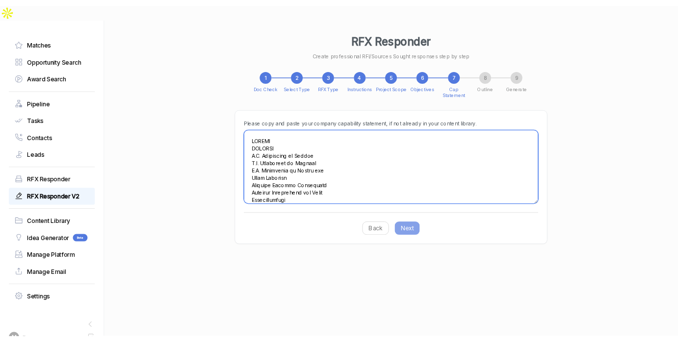
scroll to position [1128, 0]
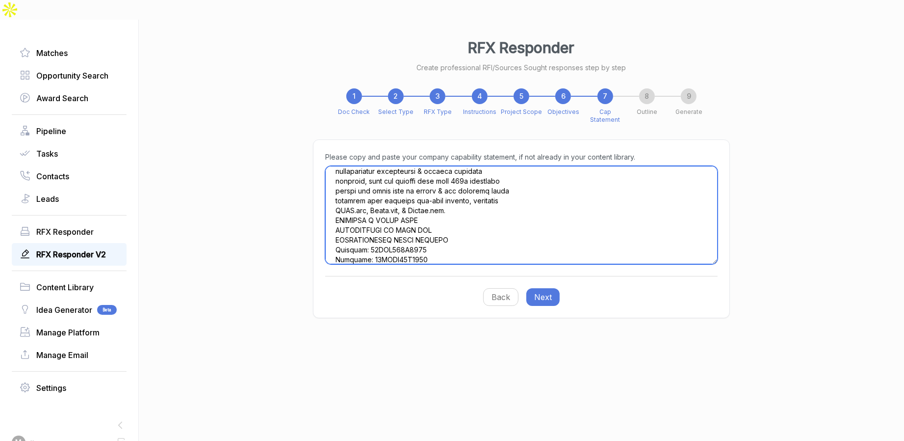
type textarea "SELECT CLIENTS U.S. Department of Energy U.S. Department of Defense U.S. Depart…"
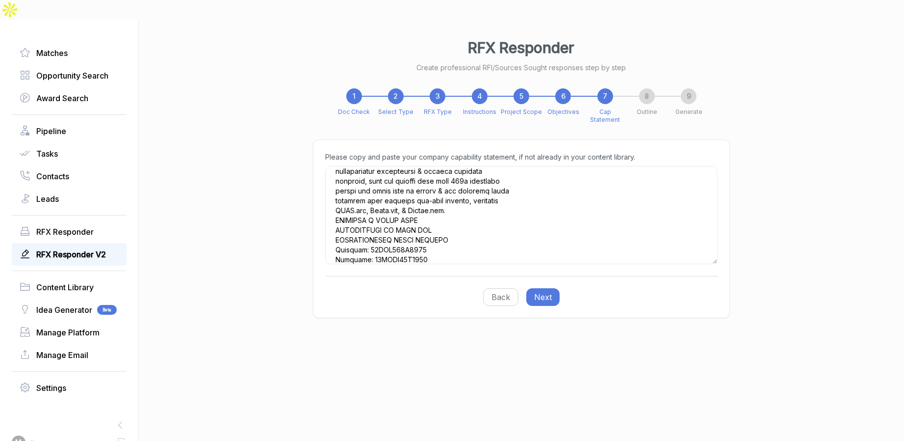
click at [555, 288] on button "Next" at bounding box center [542, 297] width 33 height 18
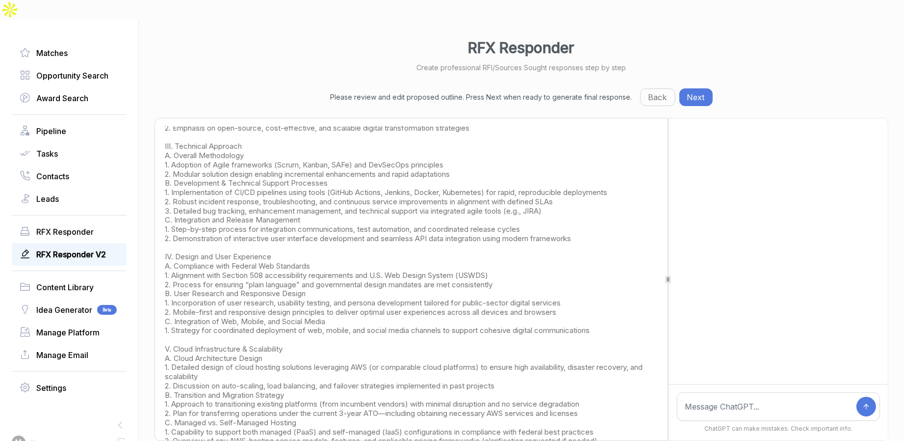
scroll to position [0, 0]
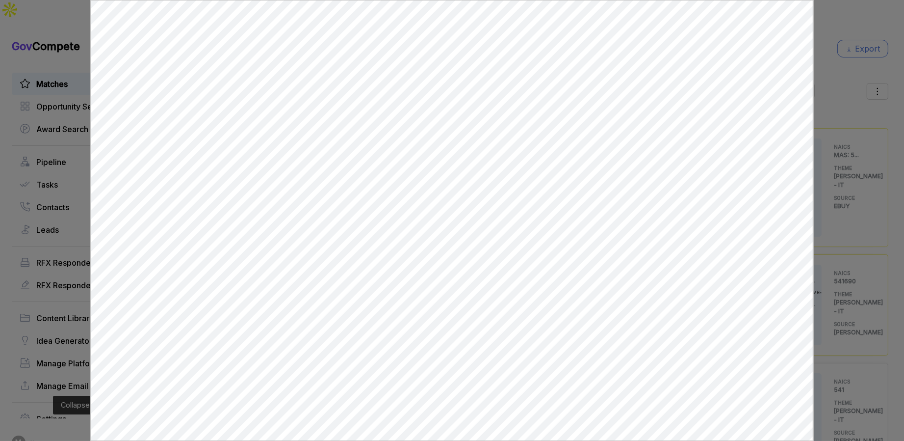
scroll to position [31, 0]
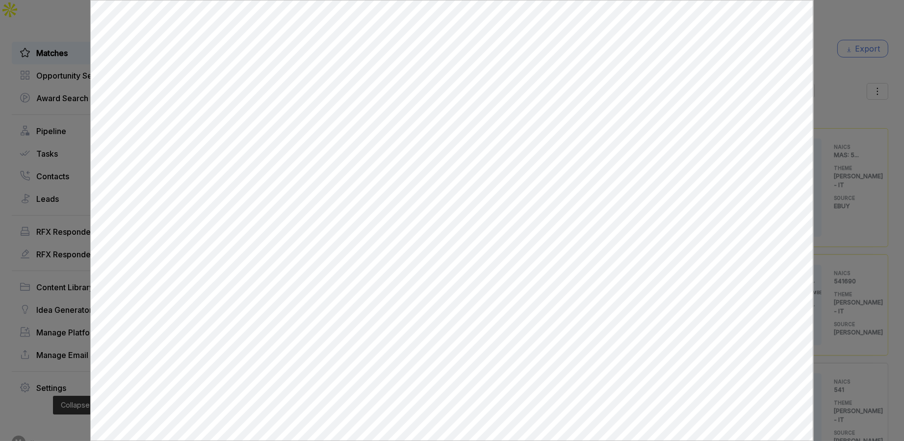
drag, startPoint x: 0, startPoint y: 0, endPoint x: 852, endPoint y: 115, distance: 859.9
click at [853, 115] on div at bounding box center [452, 220] width 904 height 441
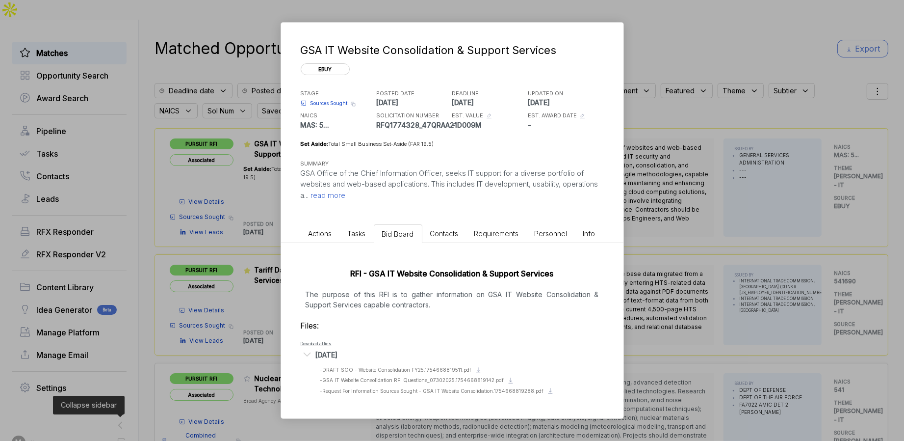
drag, startPoint x: 698, startPoint y: 177, endPoint x: 503, endPoint y: 226, distance: 201.2
click at [698, 177] on div "GSA IT Website Consolidation & Support Services ebuy STAGE Sources Sought Copy …" at bounding box center [452, 220] width 904 height 441
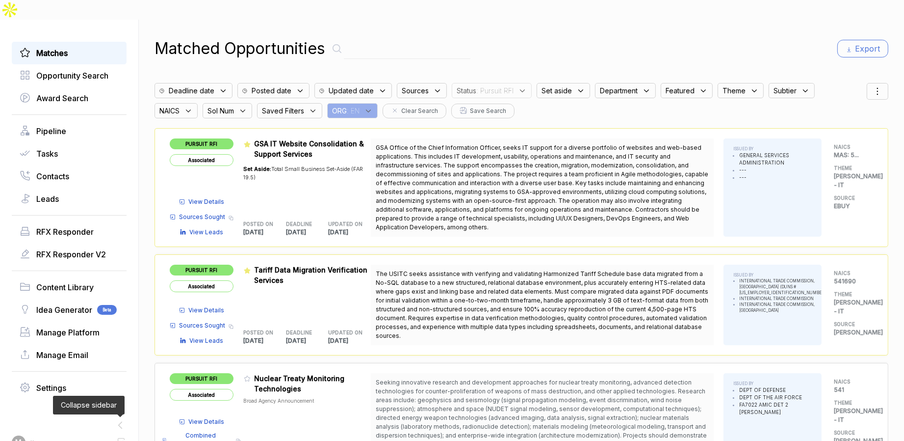
click at [216, 197] on span "View Details" at bounding box center [207, 201] width 36 height 9
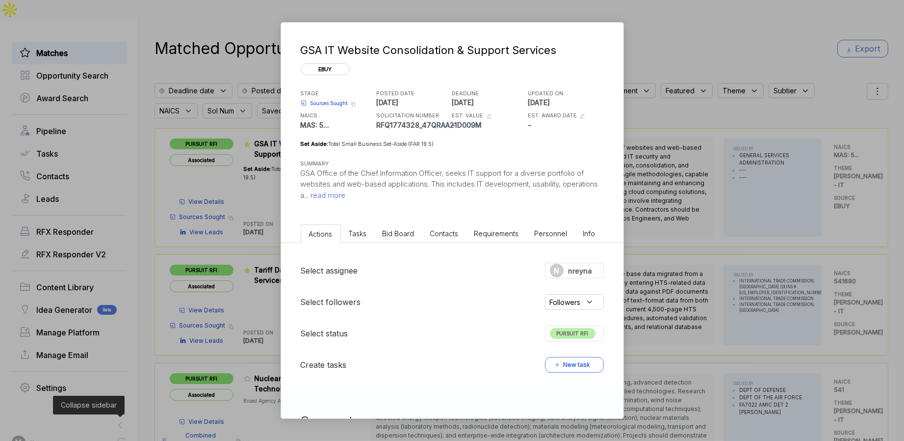
click at [402, 231] on span "Bid Board" at bounding box center [399, 233] width 32 height 8
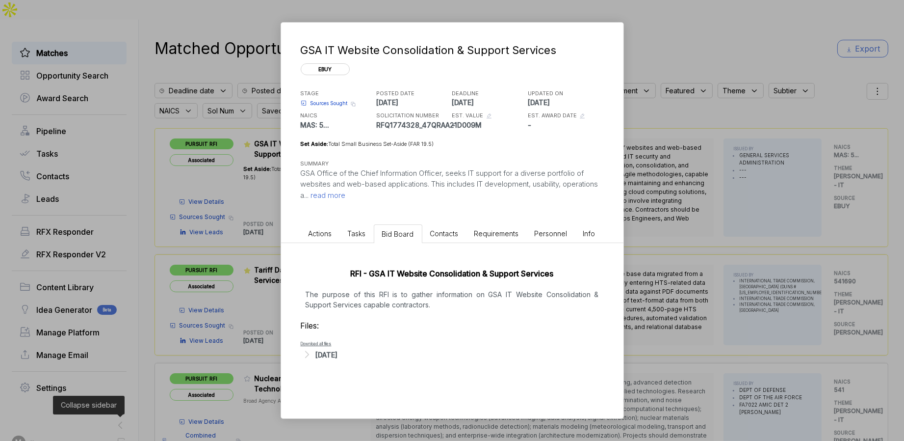
click at [333, 357] on div "Aug 8, 2025" at bounding box center [327, 354] width 22 height 10
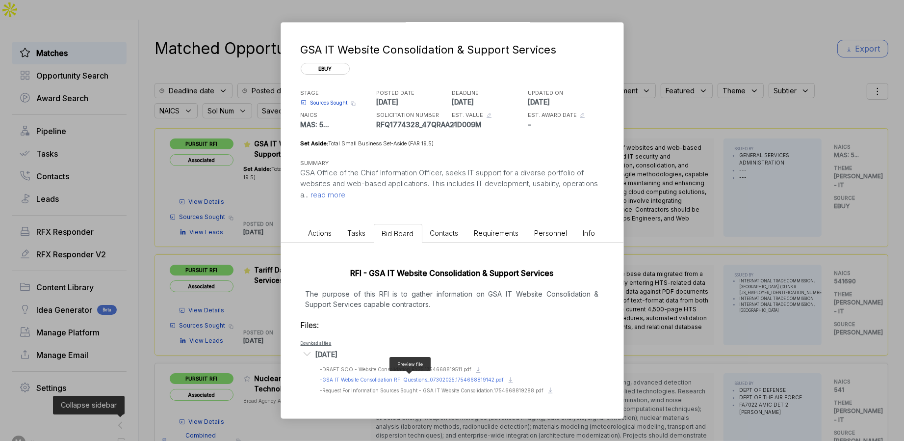
click at [424, 376] on span "- GSA IT Website Consolidation RFI Questions_07302025.1754668819142.pdf" at bounding box center [412, 379] width 184 height 6
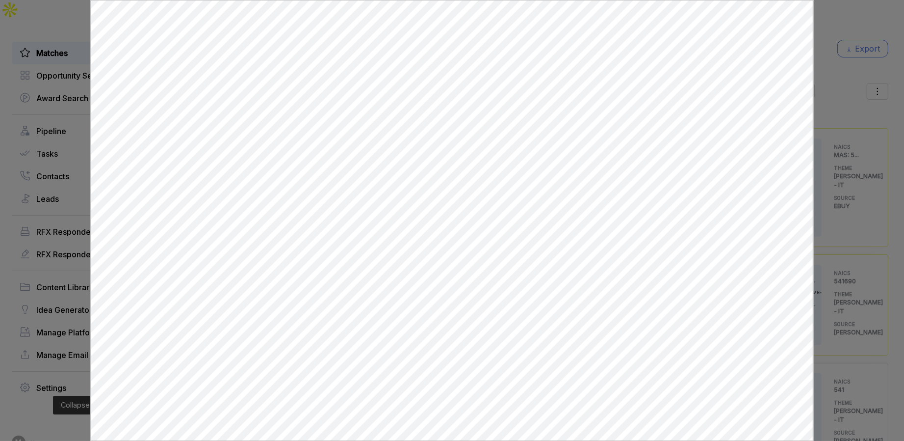
scroll to position [0, 0]
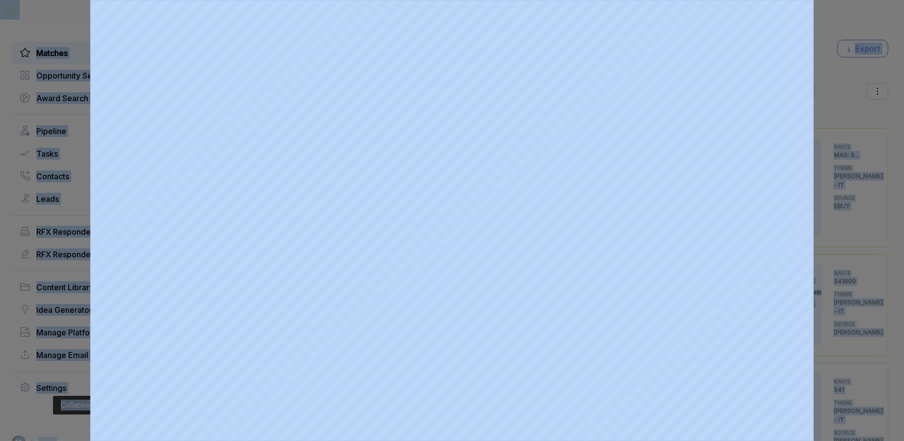
drag, startPoint x: 837, startPoint y: 76, endPoint x: 762, endPoint y: 98, distance: 77.6
click at [837, 76] on div at bounding box center [452, 220] width 904 height 441
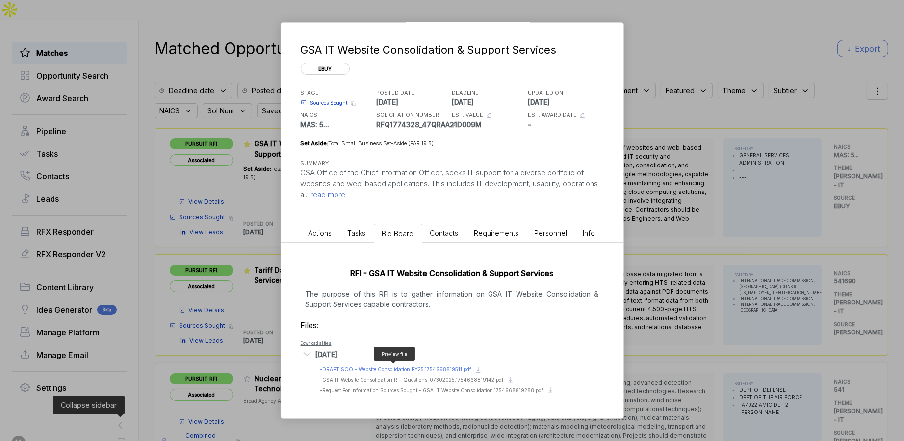
click at [370, 366] on span "- DRAFT SOO - Website Consolidation FY25.1754668819511.pdf" at bounding box center [396, 369] width 152 height 6
